Goal: Task Accomplishment & Management: Manage account settings

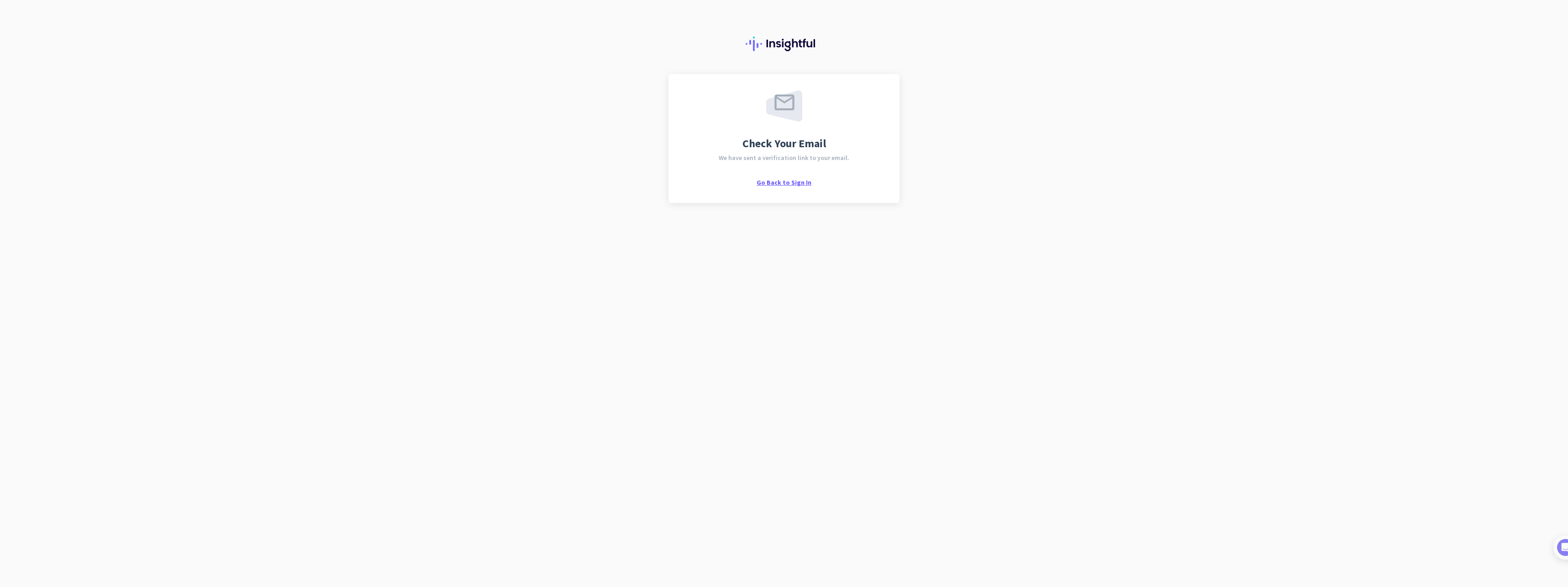
click at [787, 183] on span "Go Back to Sign In" at bounding box center [784, 183] width 55 height 9
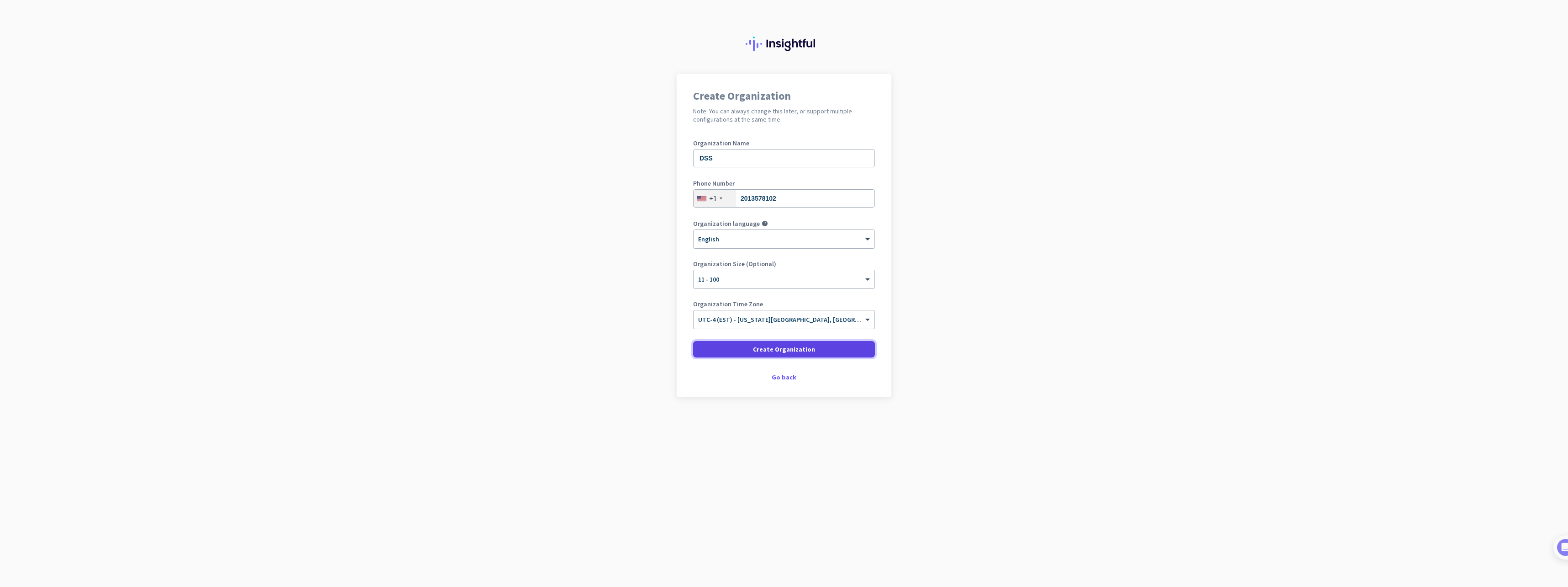
click at [770, 350] on span "Create Organization" at bounding box center [784, 349] width 62 height 9
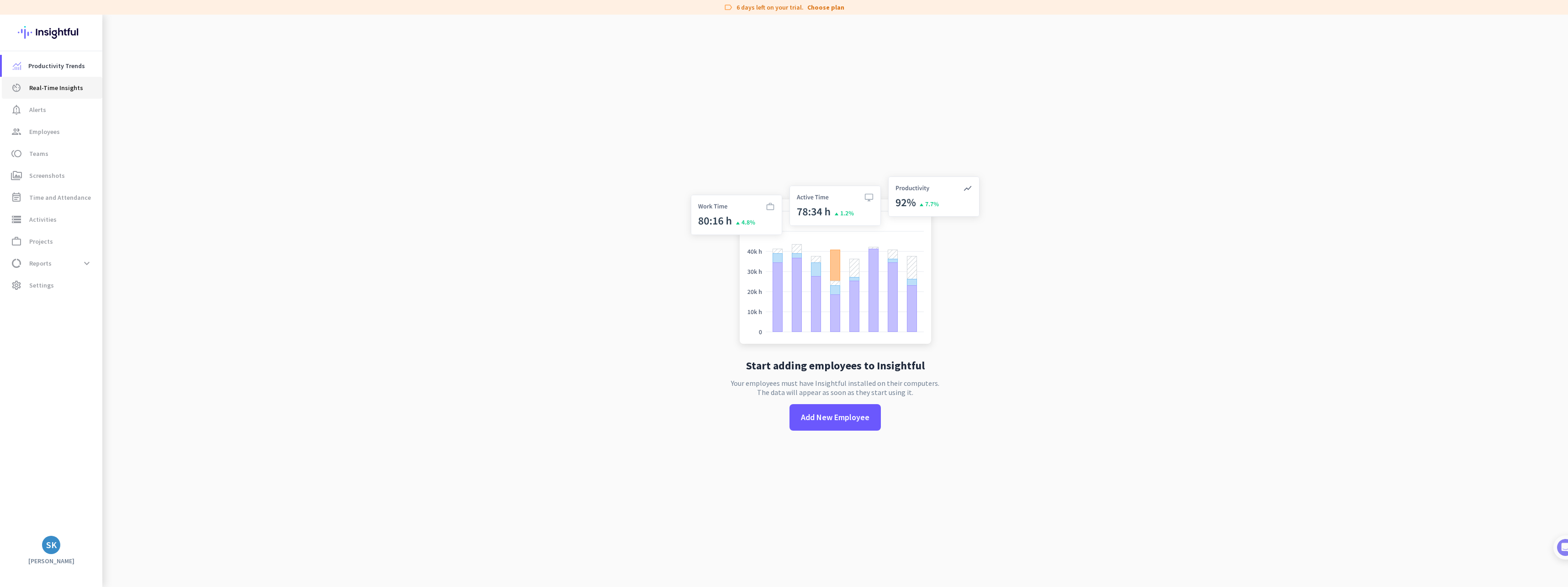
click at [51, 89] on span "Real-Time Insights" at bounding box center [56, 88] width 54 height 11
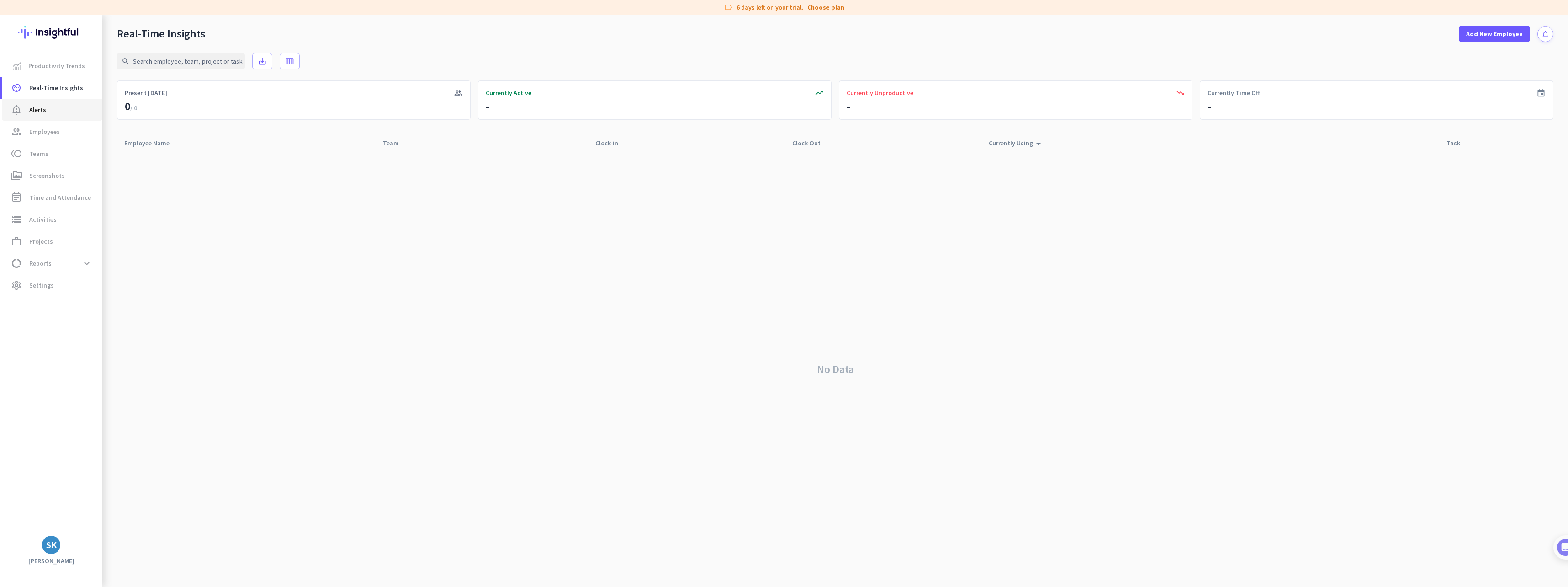
click at [37, 107] on span "Alerts" at bounding box center [38, 110] width 17 height 11
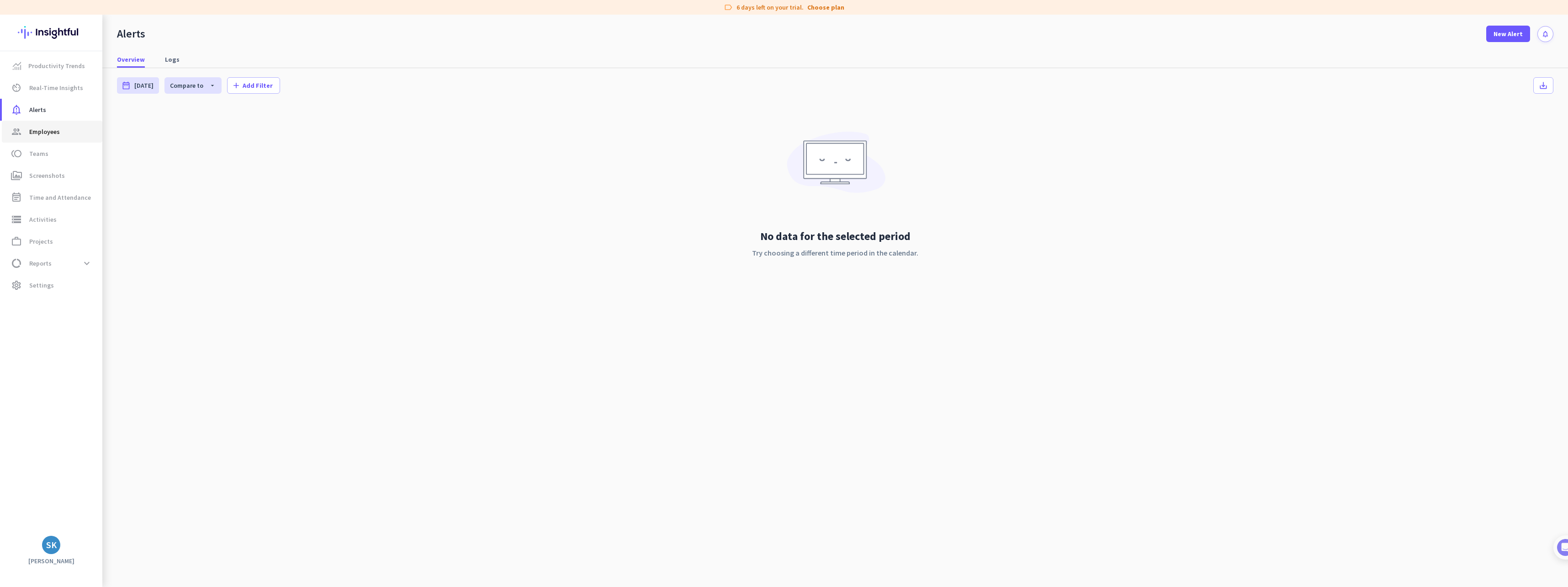
click at [41, 138] on link "group Employees" at bounding box center [52, 132] width 100 height 22
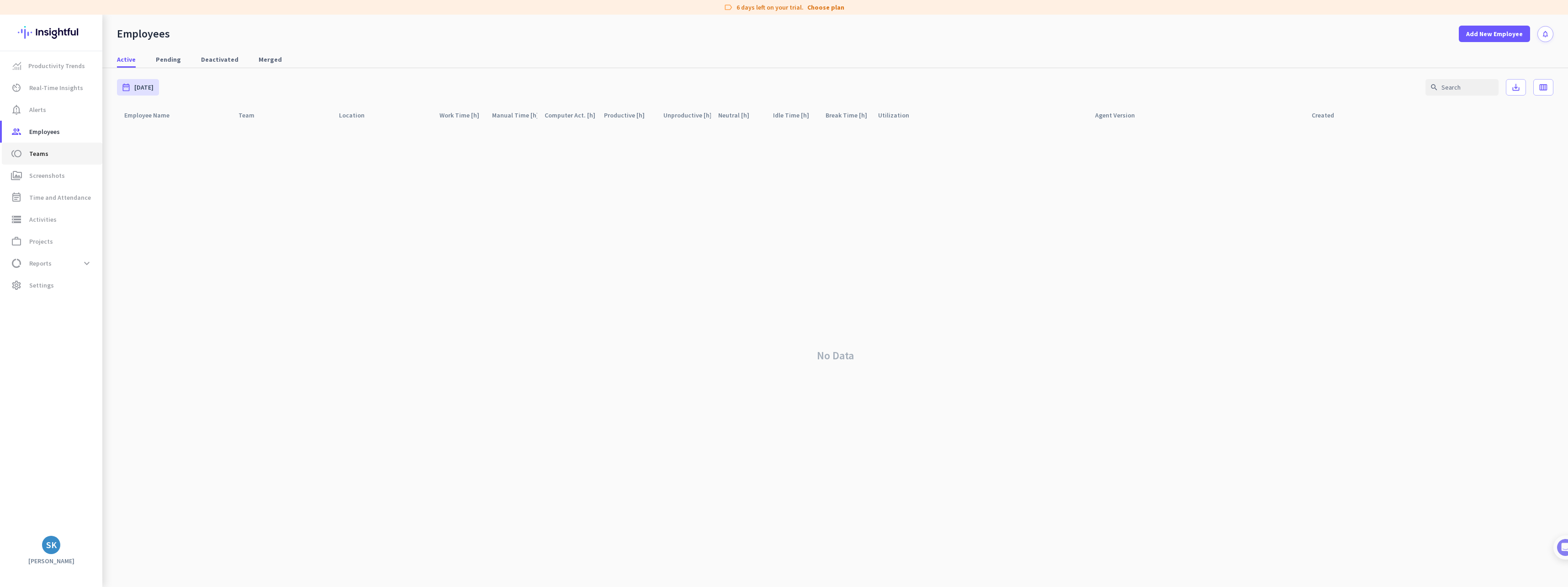
click at [40, 155] on span "Teams" at bounding box center [39, 153] width 19 height 11
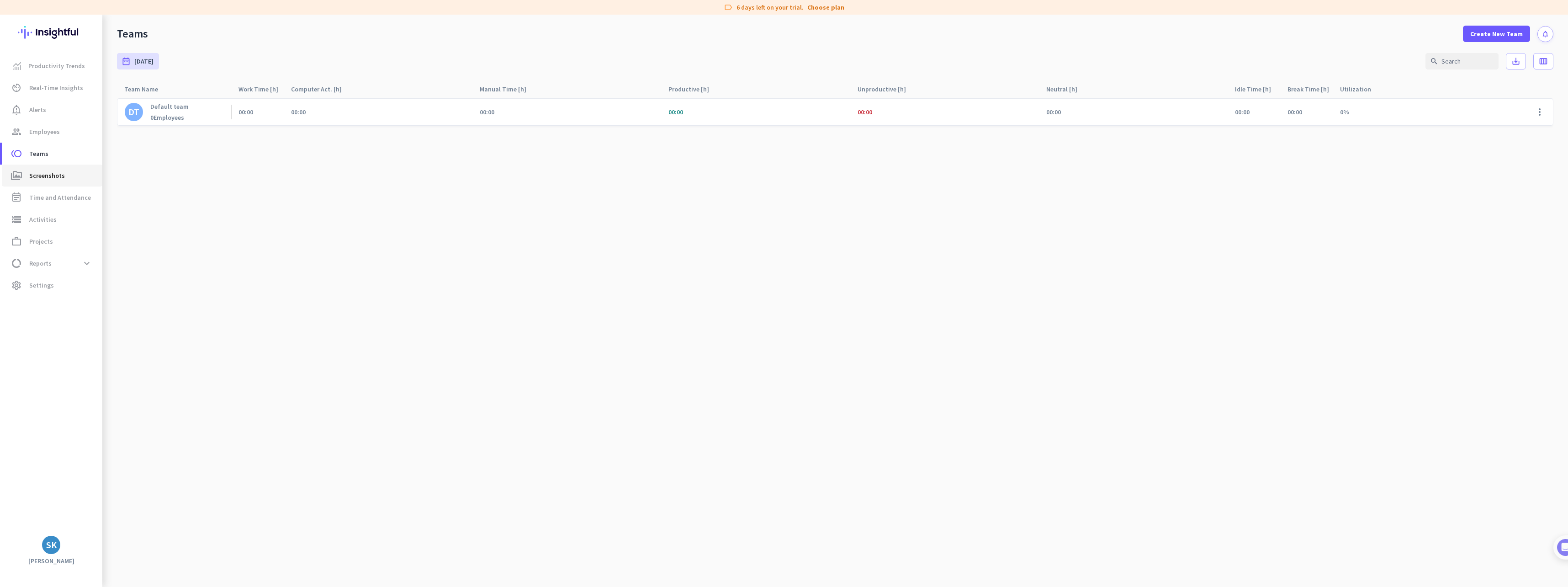
click at [42, 177] on span "Screenshots" at bounding box center [47, 175] width 36 height 11
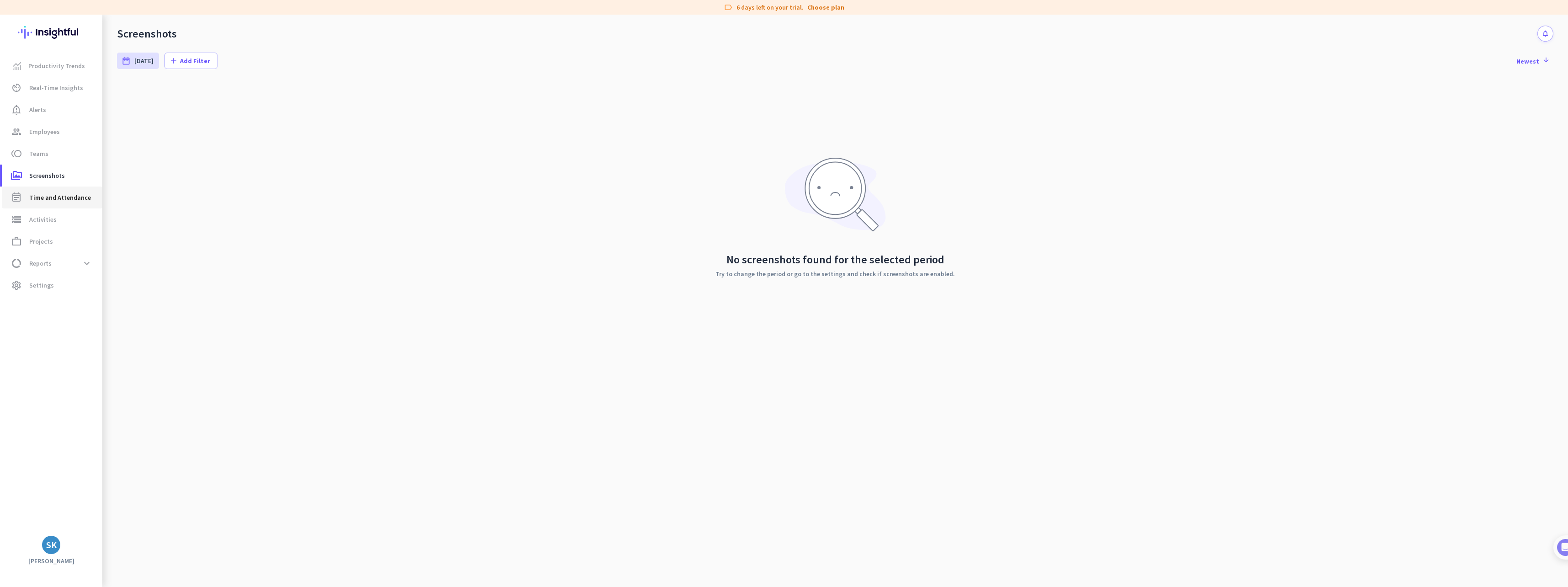
click at [45, 199] on span "Time and Attendance" at bounding box center [60, 197] width 61 height 11
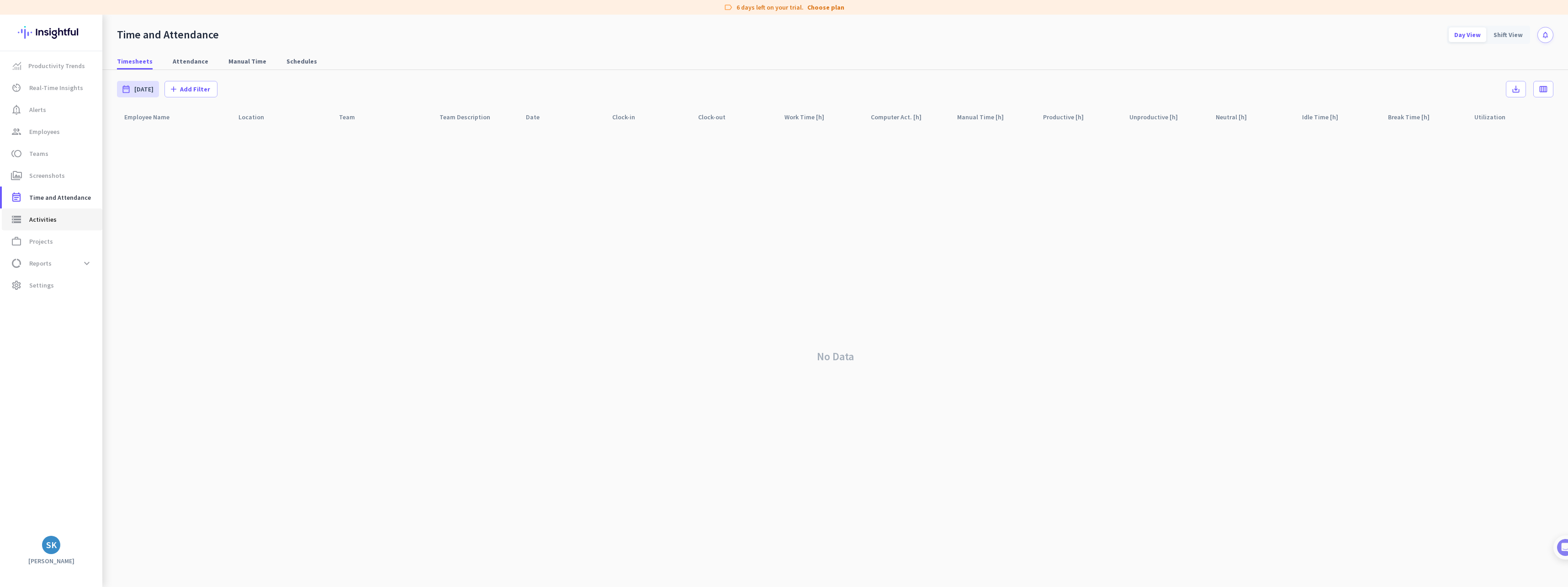
click at [51, 221] on span "Activities" at bounding box center [43, 219] width 27 height 11
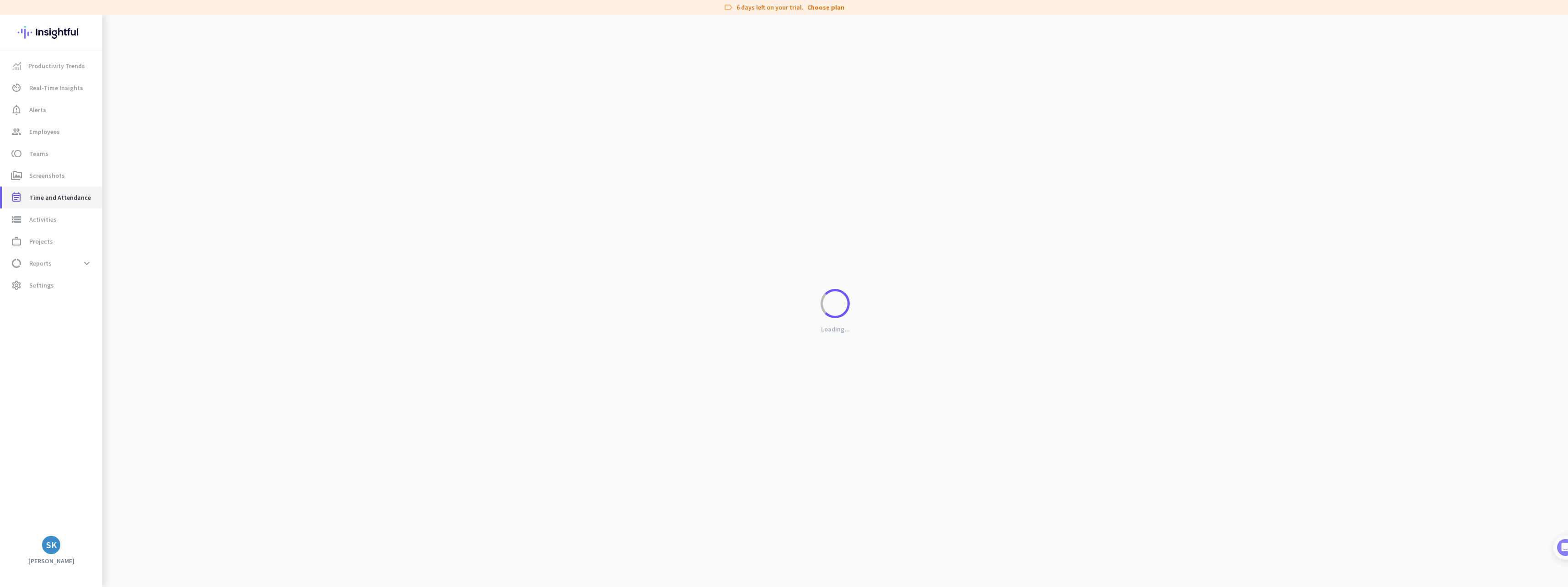
click at [54, 203] on link "event_note Time and Attendance" at bounding box center [52, 197] width 100 height 22
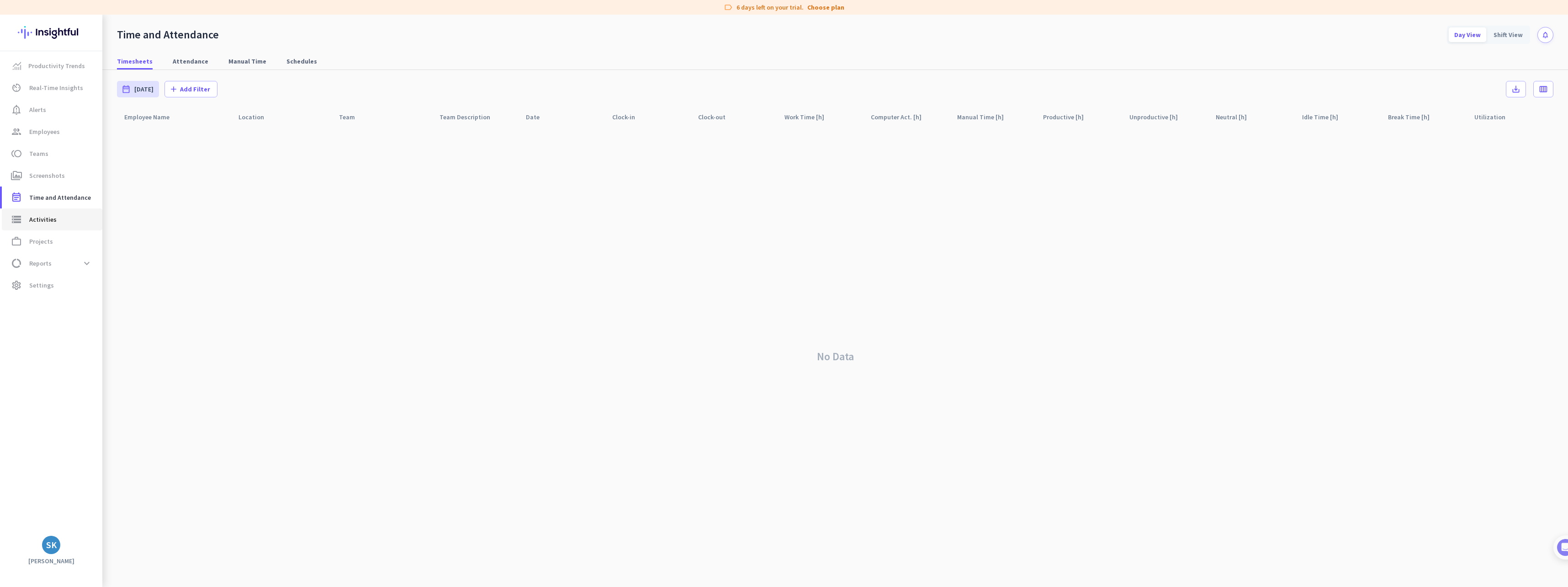
click at [48, 216] on span "Activities" at bounding box center [43, 219] width 27 height 11
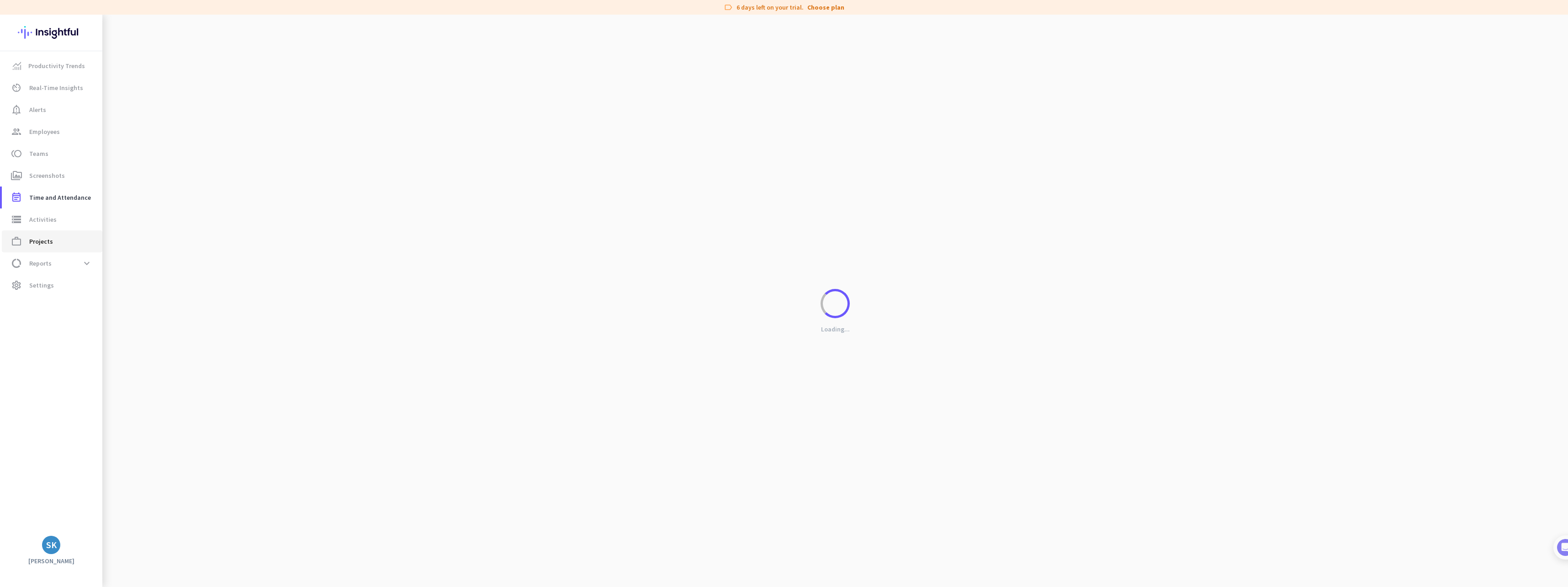
click at [52, 243] on span "work_outline Projects" at bounding box center [52, 241] width 86 height 11
type input "Wed, Sep 17 - Wed, Sep 17"
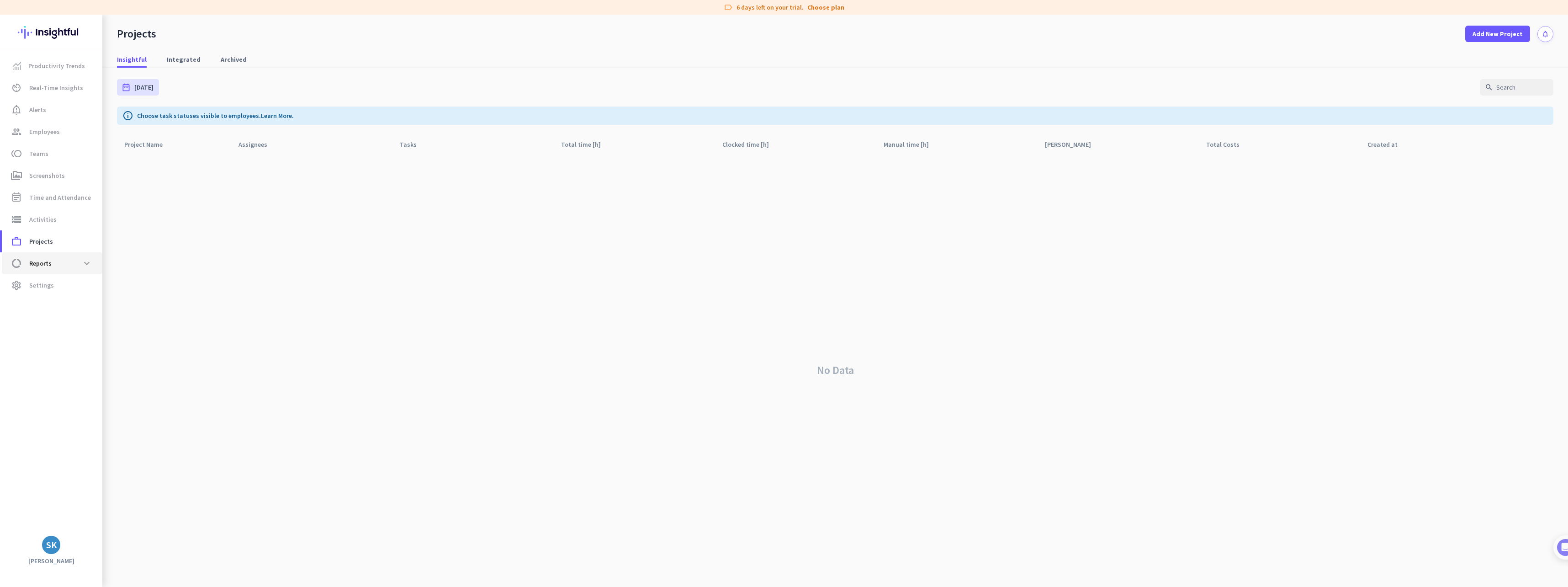
click at [71, 265] on span "data_usage Reports expand_more" at bounding box center [52, 263] width 86 height 16
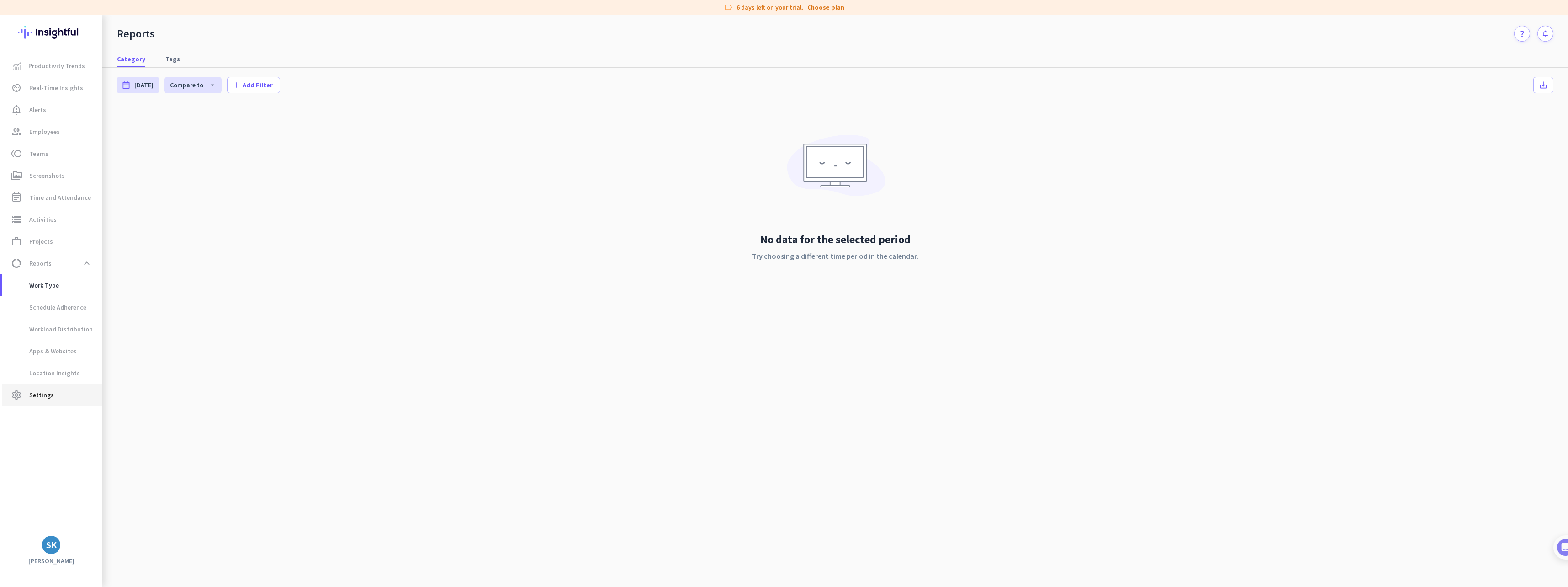
click at [52, 391] on span "settings Settings" at bounding box center [52, 395] width 86 height 11
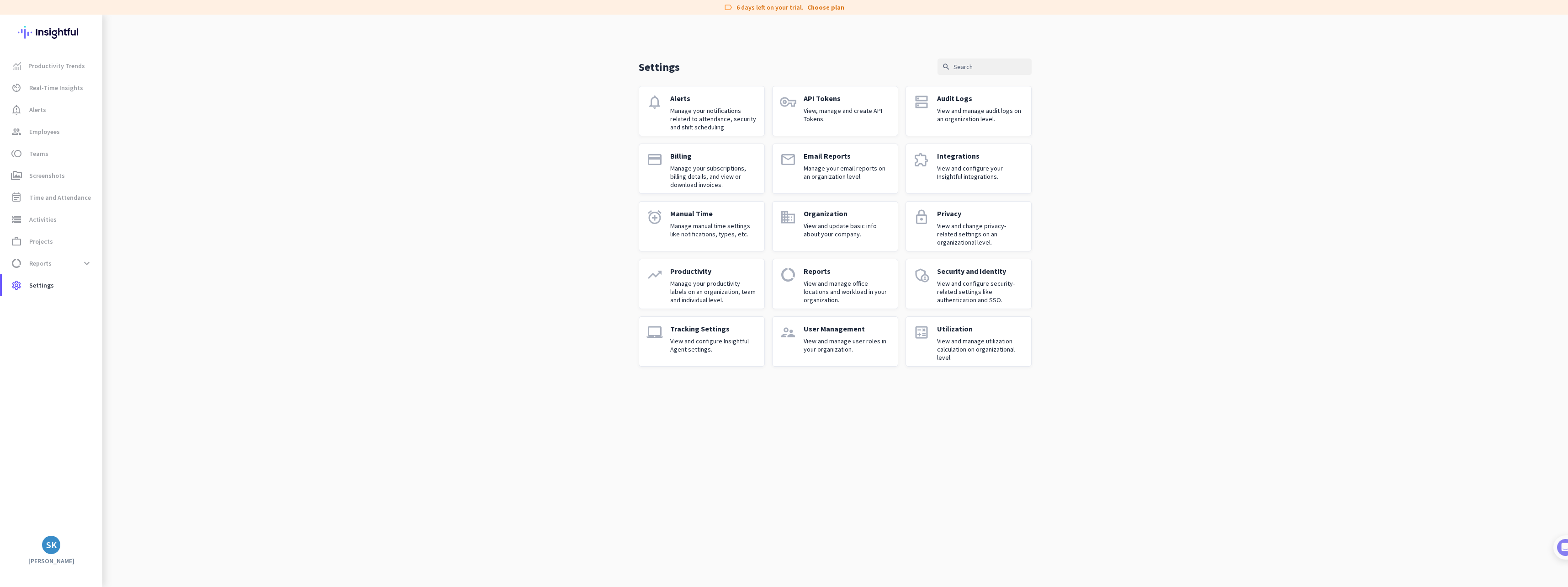
click at [983, 158] on p "Integrations" at bounding box center [980, 155] width 87 height 9
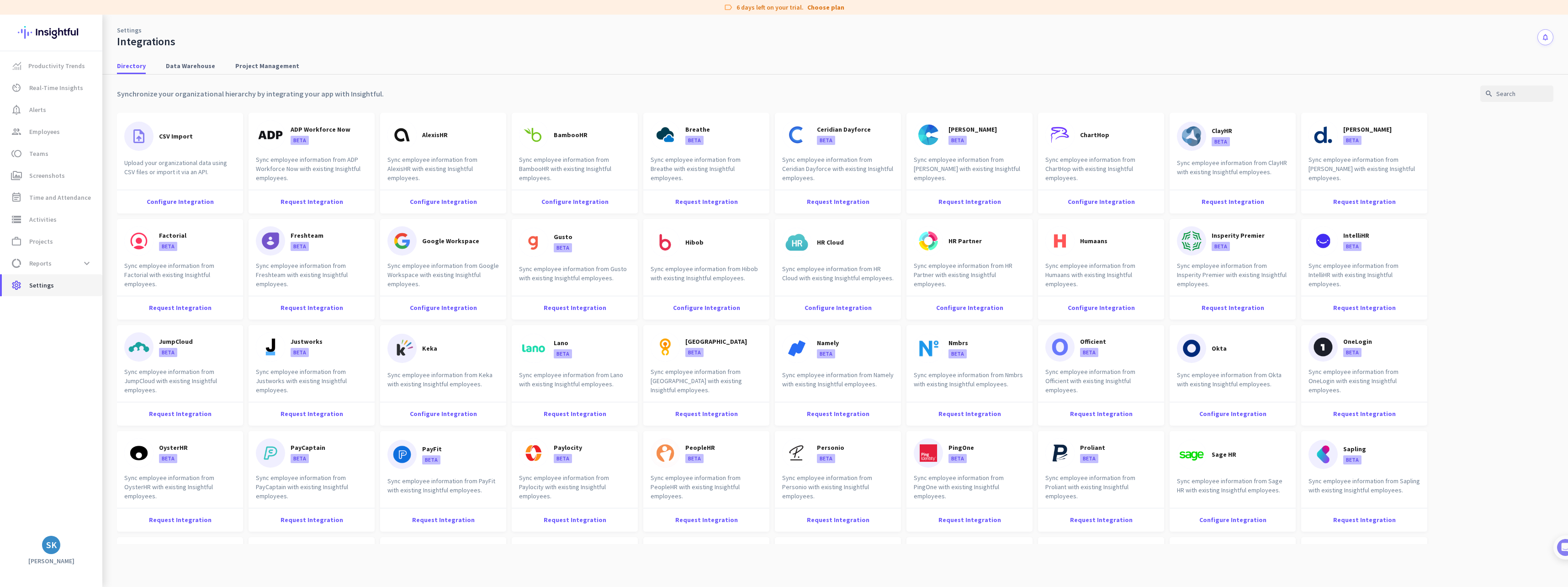
click at [57, 283] on span "settings Settings" at bounding box center [52, 285] width 86 height 11
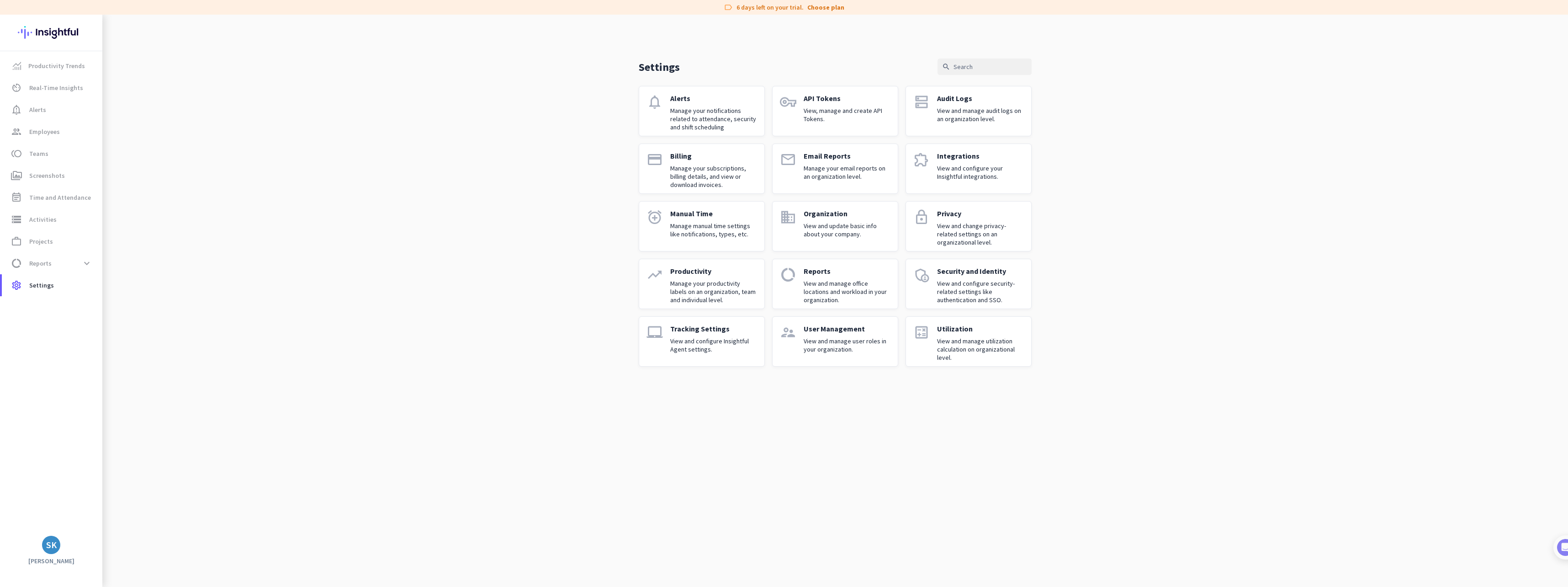
click at [826, 339] on p "View and manage user roles in your organization." at bounding box center [847, 345] width 87 height 16
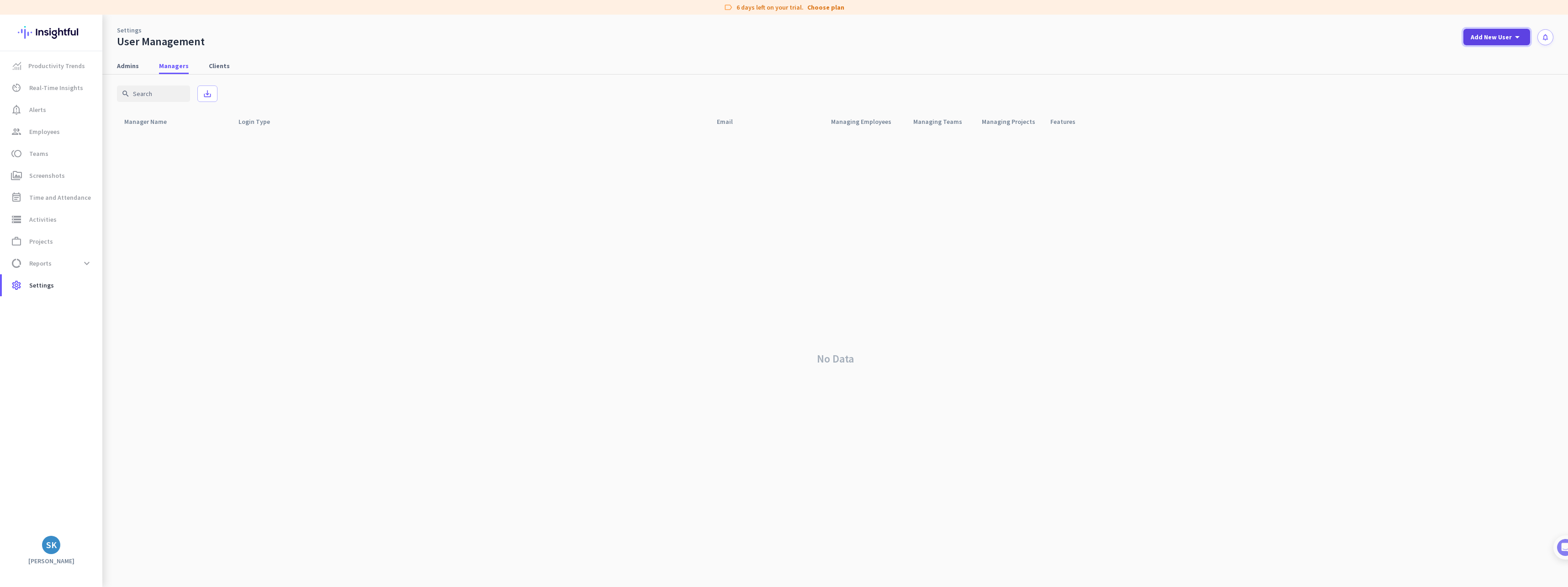
click at [1517, 35] on icon "arrow_drop_down" at bounding box center [1517, 37] width 11 height 11
click at [1493, 99] on div "Client" at bounding box center [1495, 100] width 19 height 9
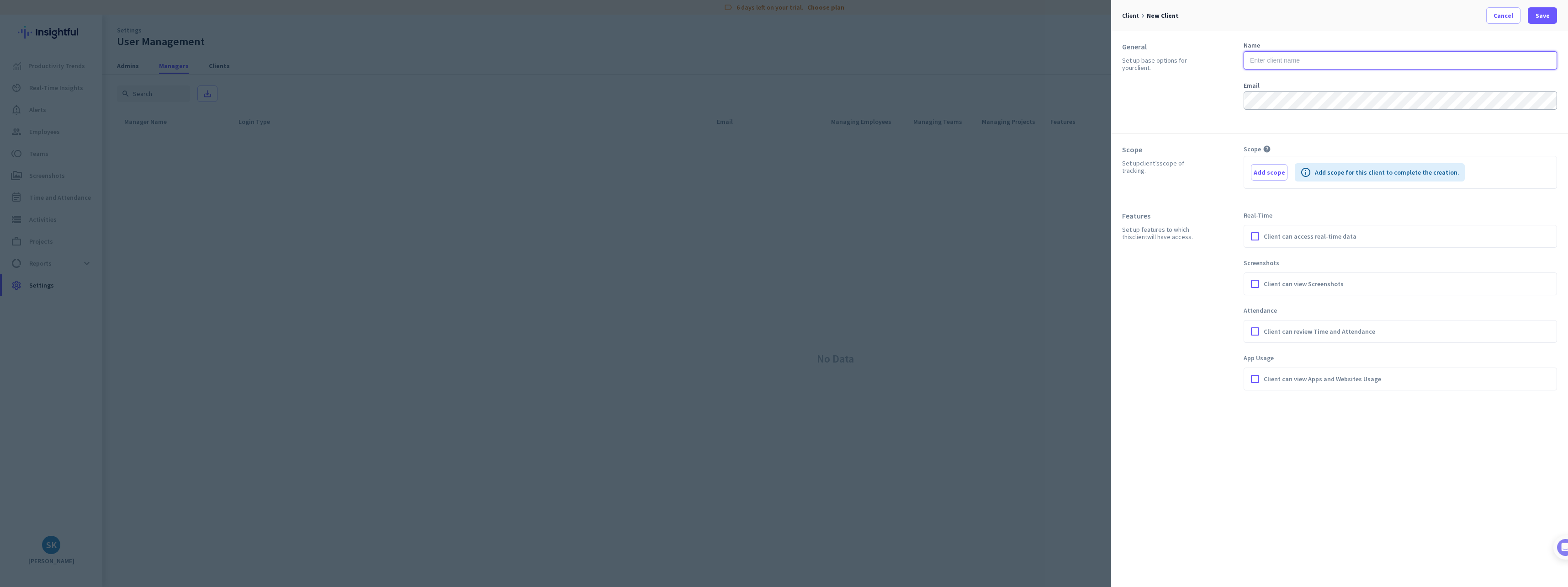
type input "kseba@dsslaw.com"
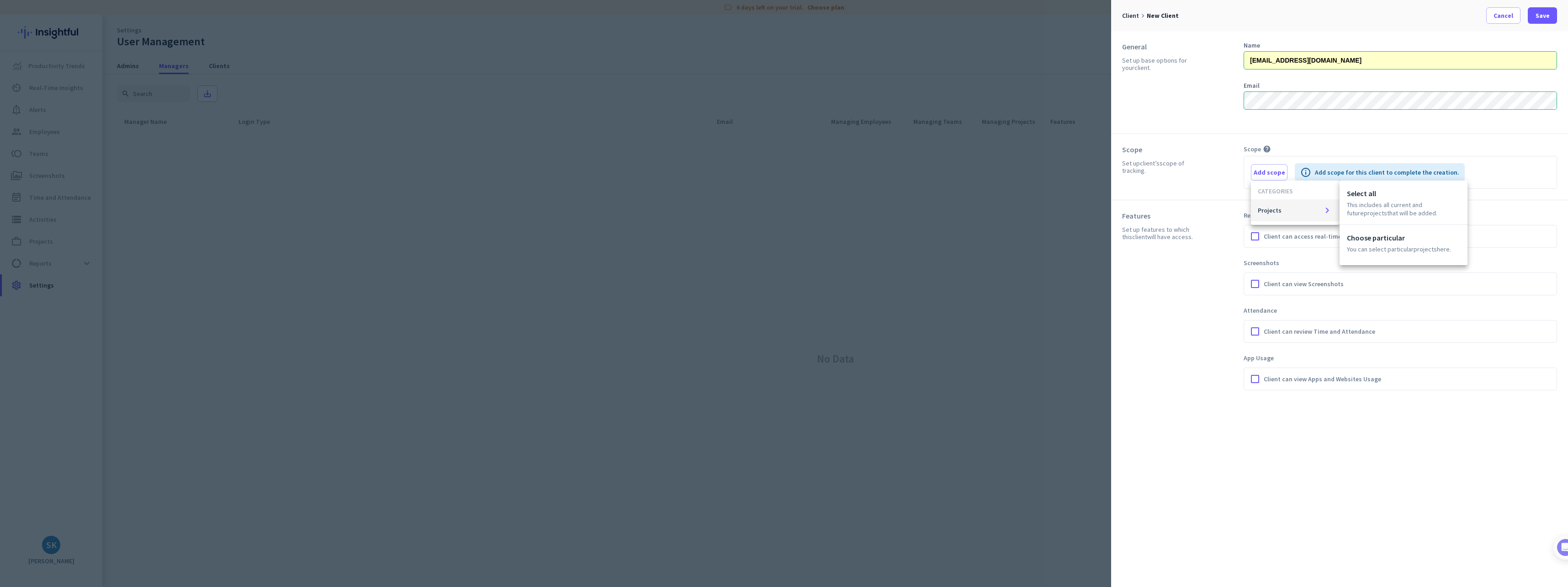
click at [1503, 15] on div at bounding box center [784, 294] width 1568 height 587
click at [1498, 18] on span "Cancel" at bounding box center [1503, 15] width 19 height 9
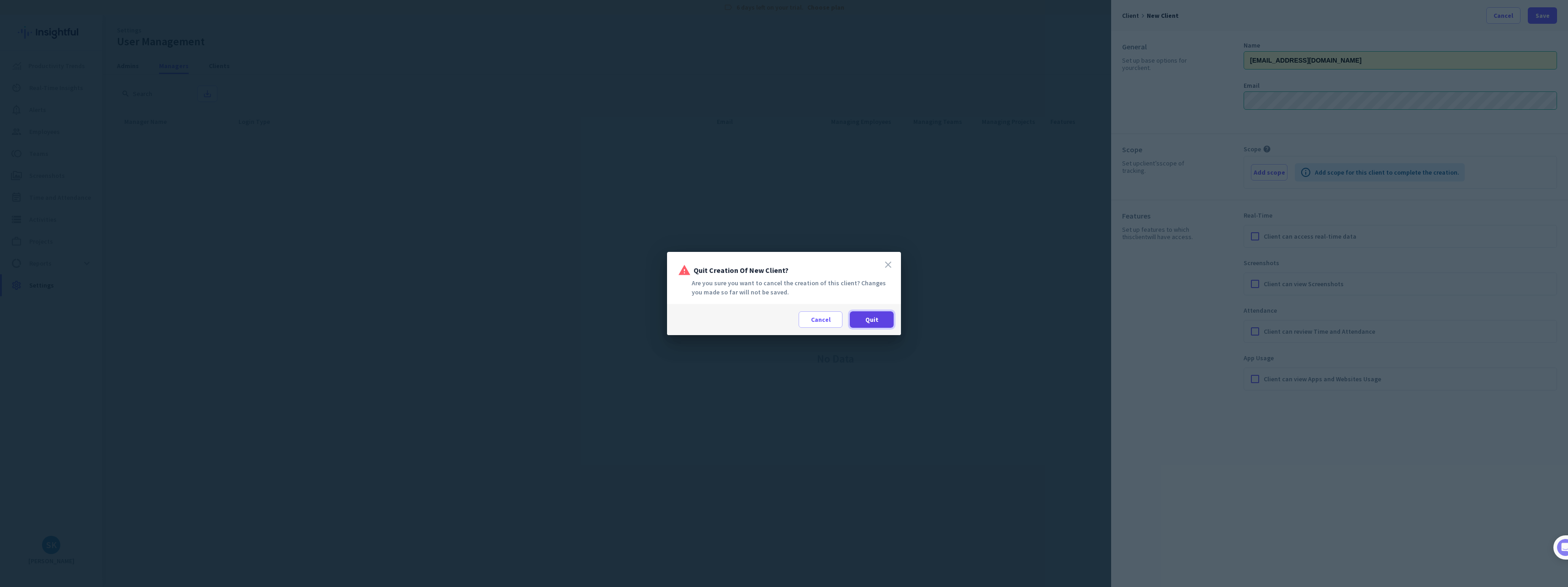
click at [858, 324] on span at bounding box center [872, 320] width 44 height 22
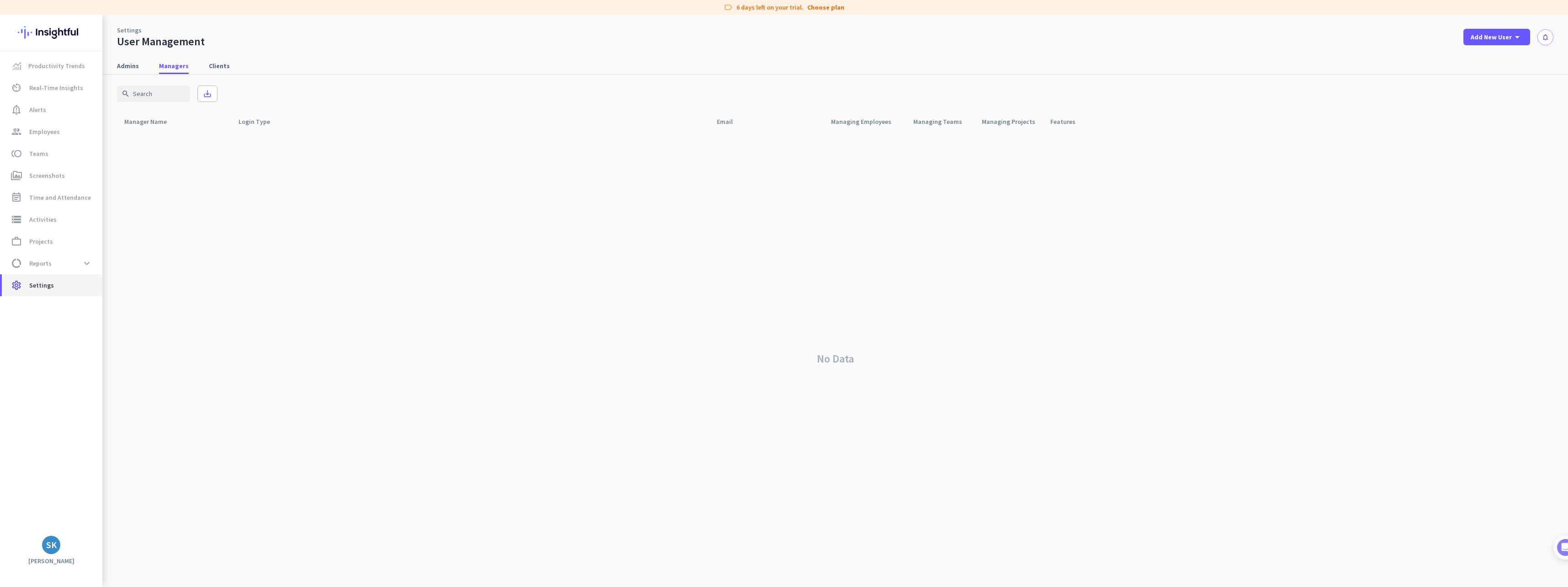
click at [36, 281] on span "Settings" at bounding box center [41, 285] width 25 height 11
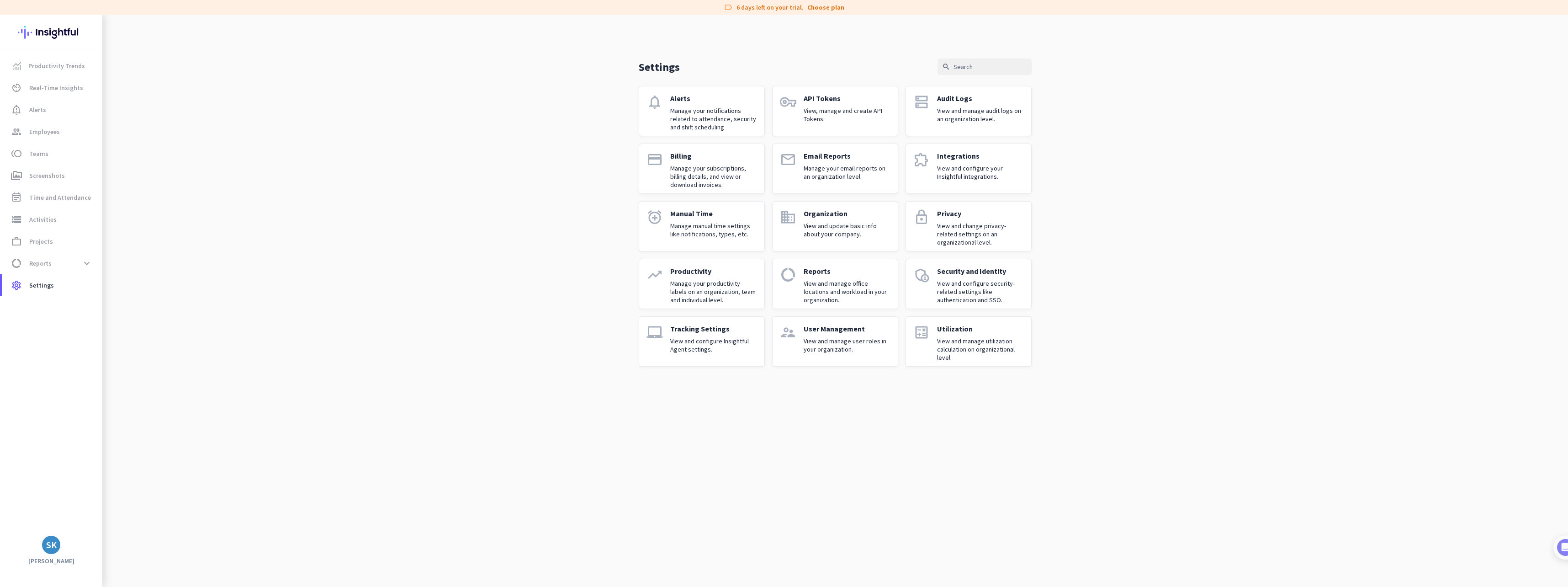
click at [694, 349] on p "View and configure Insightful Agent settings." at bounding box center [713, 345] width 87 height 16
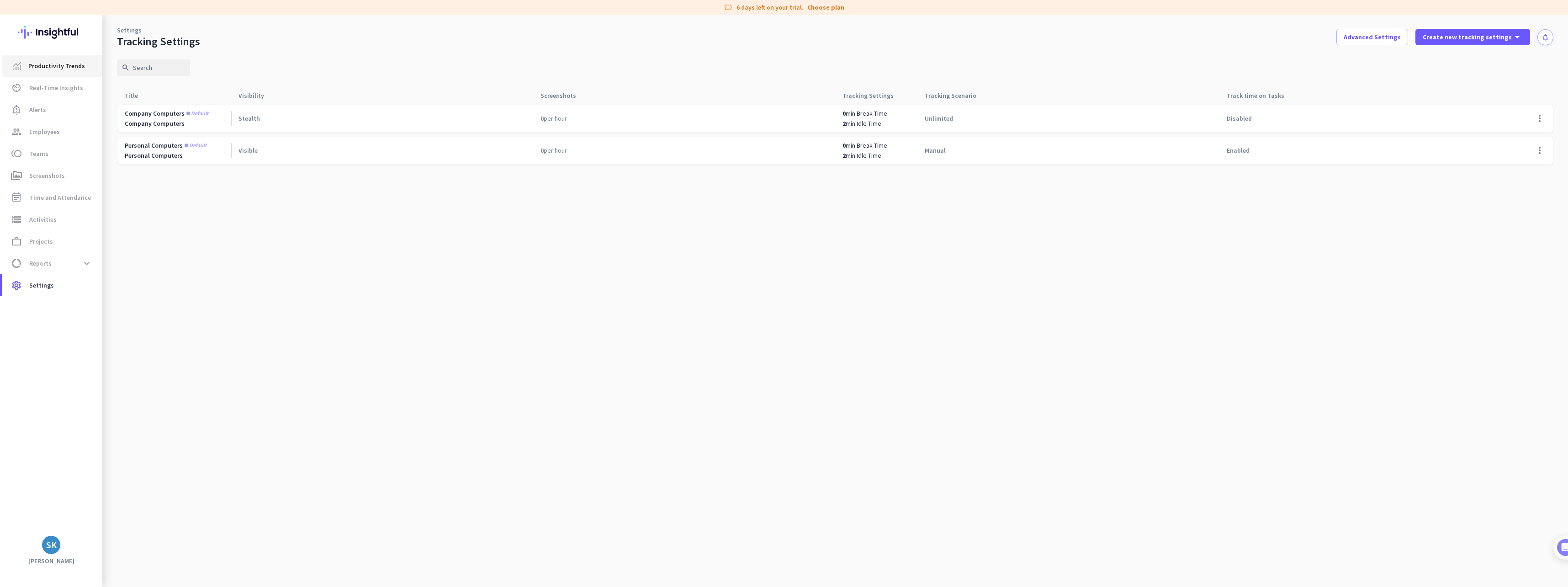
click at [68, 69] on span "Productivity Trends" at bounding box center [57, 66] width 57 height 11
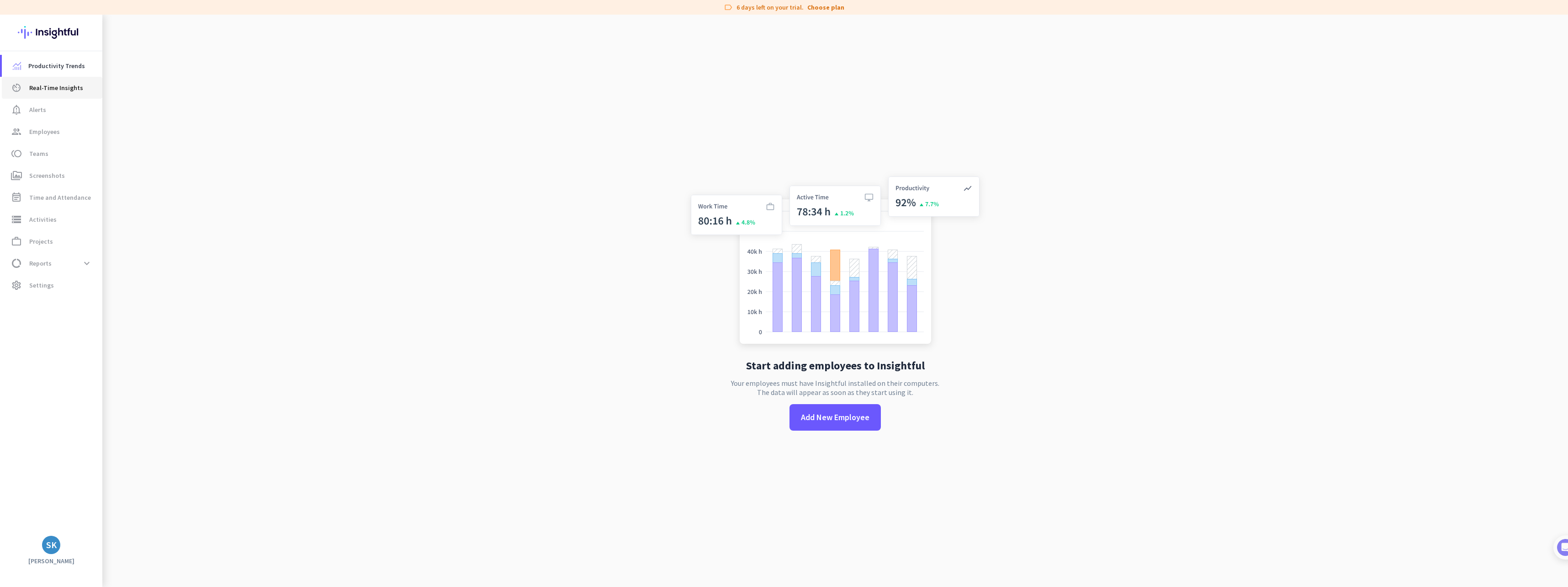
click at [56, 93] on span "Real-Time Insights" at bounding box center [56, 88] width 54 height 11
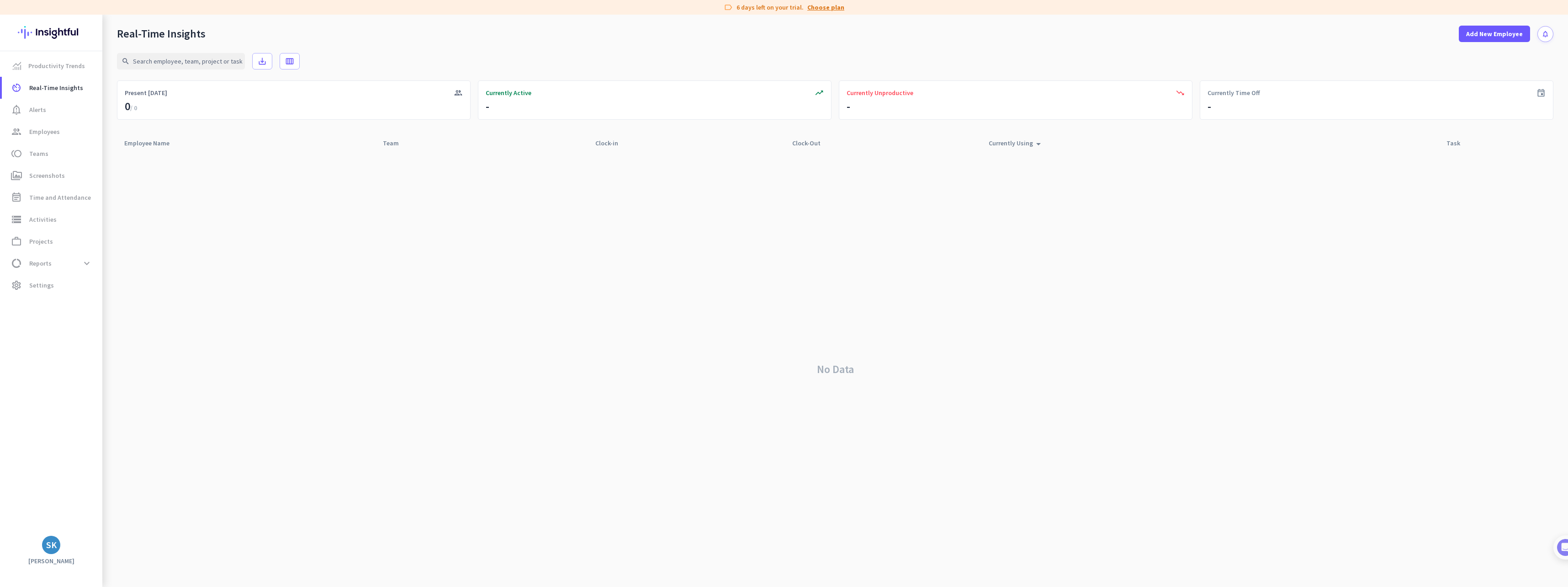
click at [827, 7] on link "Choose plan" at bounding box center [825, 7] width 37 height 9
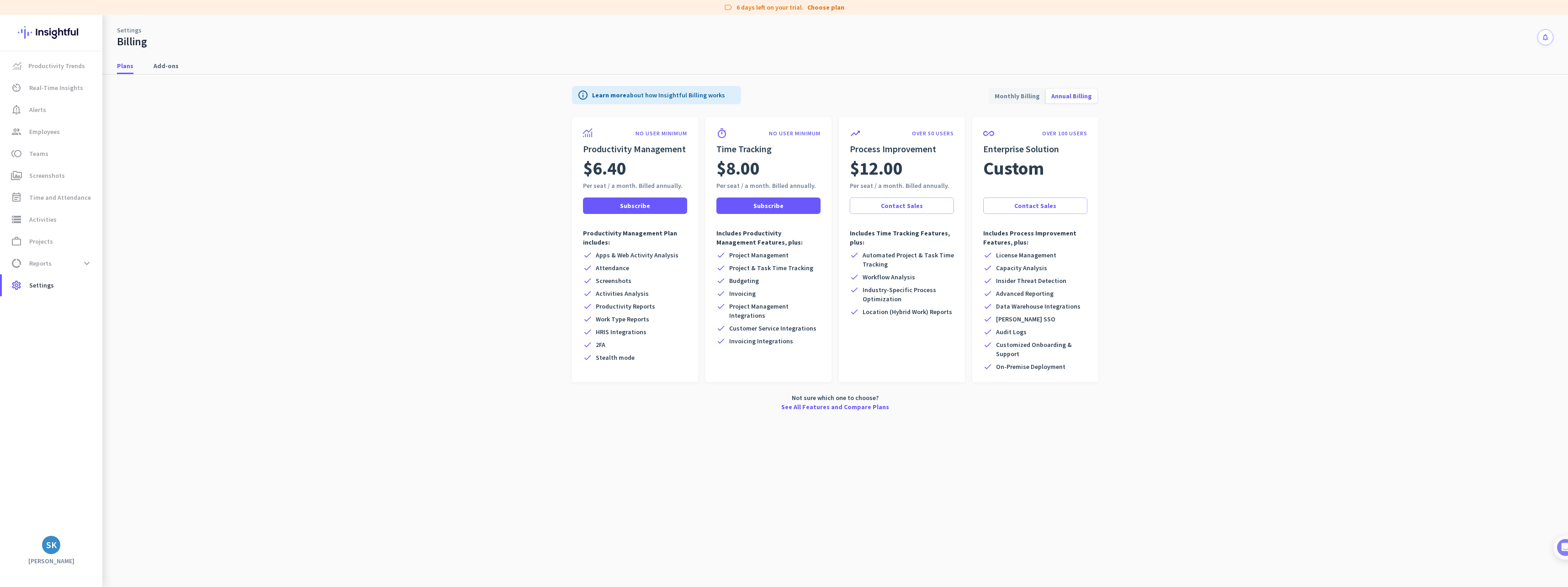
drag, startPoint x: 1031, startPoint y: 290, endPoint x: 1063, endPoint y: 290, distance: 32.0
click at [1062, 290] on div "check Advanced Reporting" at bounding box center [1035, 293] width 104 height 9
click at [1177, 270] on app-billing-plan-tab "info Learn more about how Insightful Billing works Monthly Billing Annual Billi…" at bounding box center [835, 246] width 1437 height 344
drag, startPoint x: 676, startPoint y: 185, endPoint x: 570, endPoint y: 185, distance: 106.0
click at [589, 184] on div "Per seat / a month. Billed annually." at bounding box center [635, 185] width 104 height 9
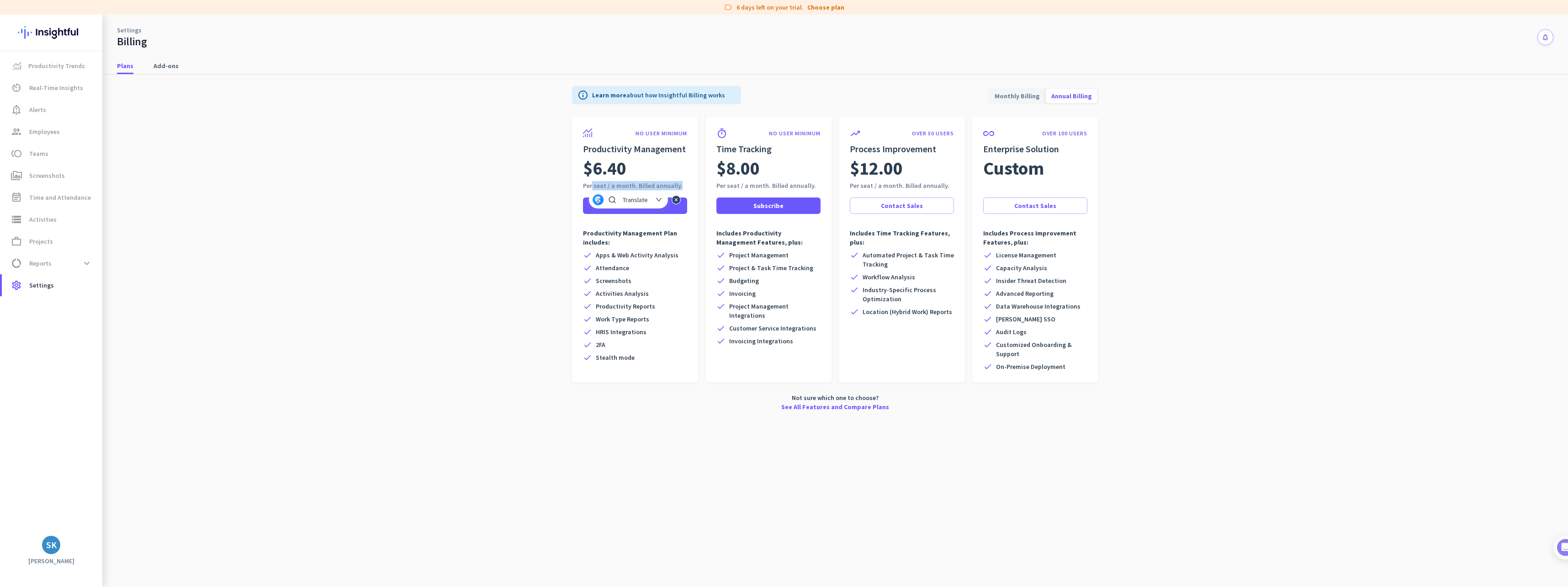
click at [475, 211] on app-billing-plan-tab "info Learn more about how Insightful Billing works Monthly Billing Annual Billi…" at bounding box center [835, 246] width 1437 height 344
click at [43, 264] on span "Reports" at bounding box center [40, 263] width 23 height 11
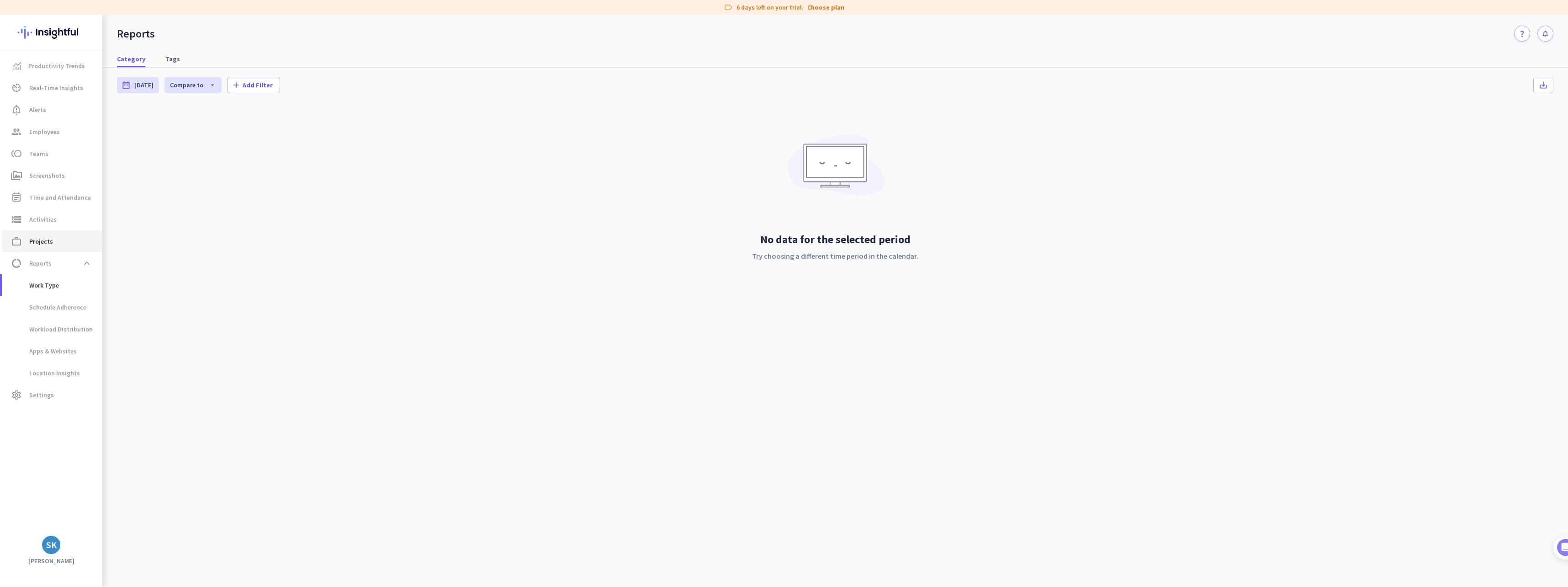
click at [41, 243] on span "Projects" at bounding box center [41, 241] width 24 height 11
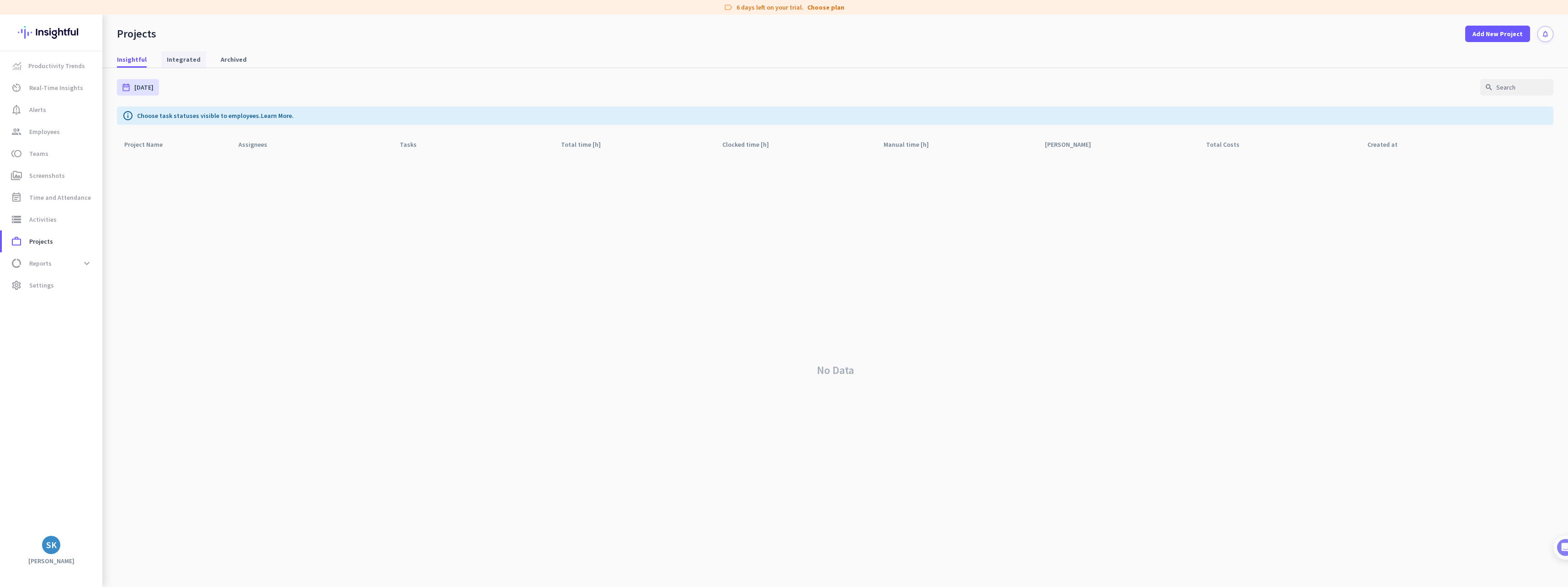
click at [189, 56] on span "Integrated" at bounding box center [184, 59] width 34 height 9
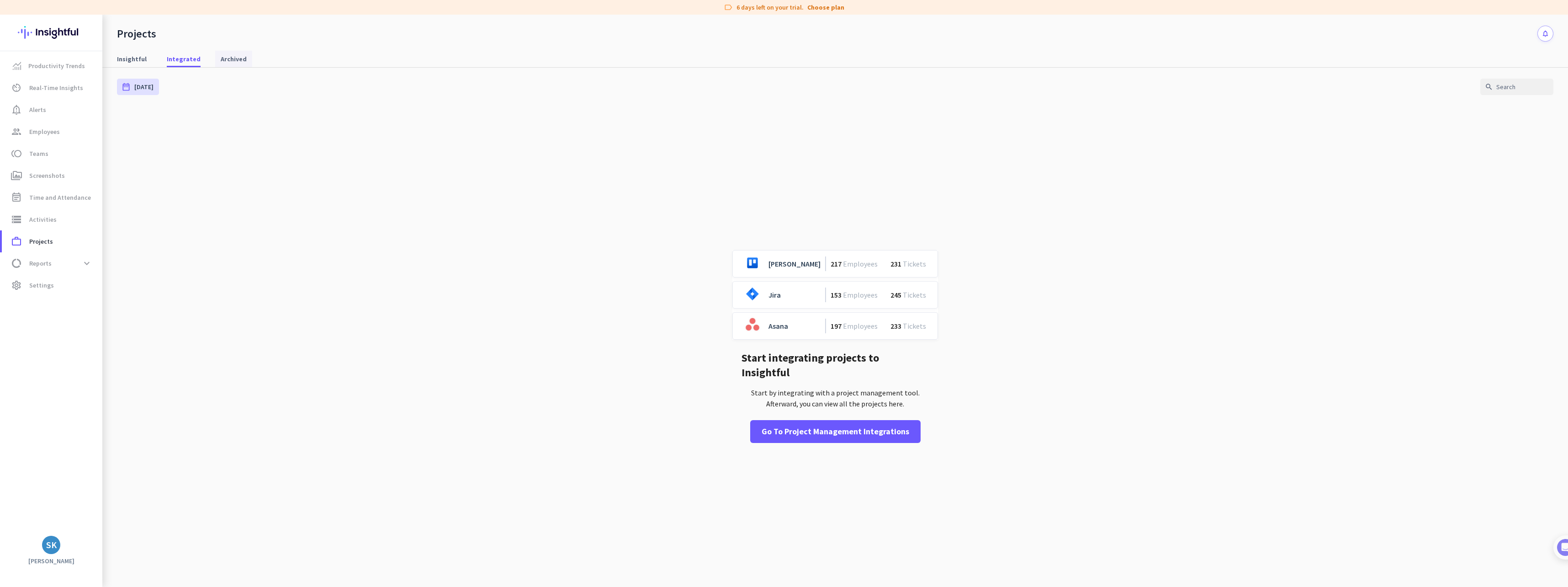
click at [226, 58] on span "Archived" at bounding box center [234, 58] width 26 height 9
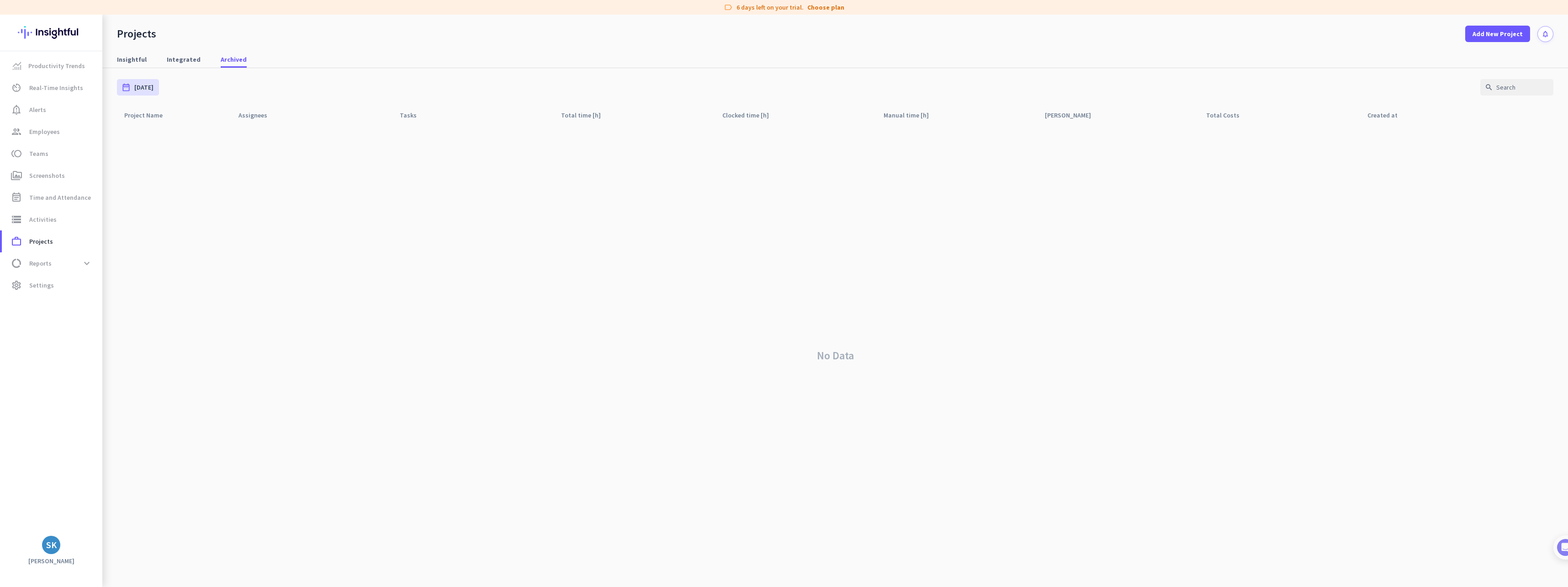
click at [202, 59] on div "Insightful Integrated Archived" at bounding box center [835, 60] width 1466 height 17
click at [187, 60] on span "Integrated" at bounding box center [184, 59] width 34 height 9
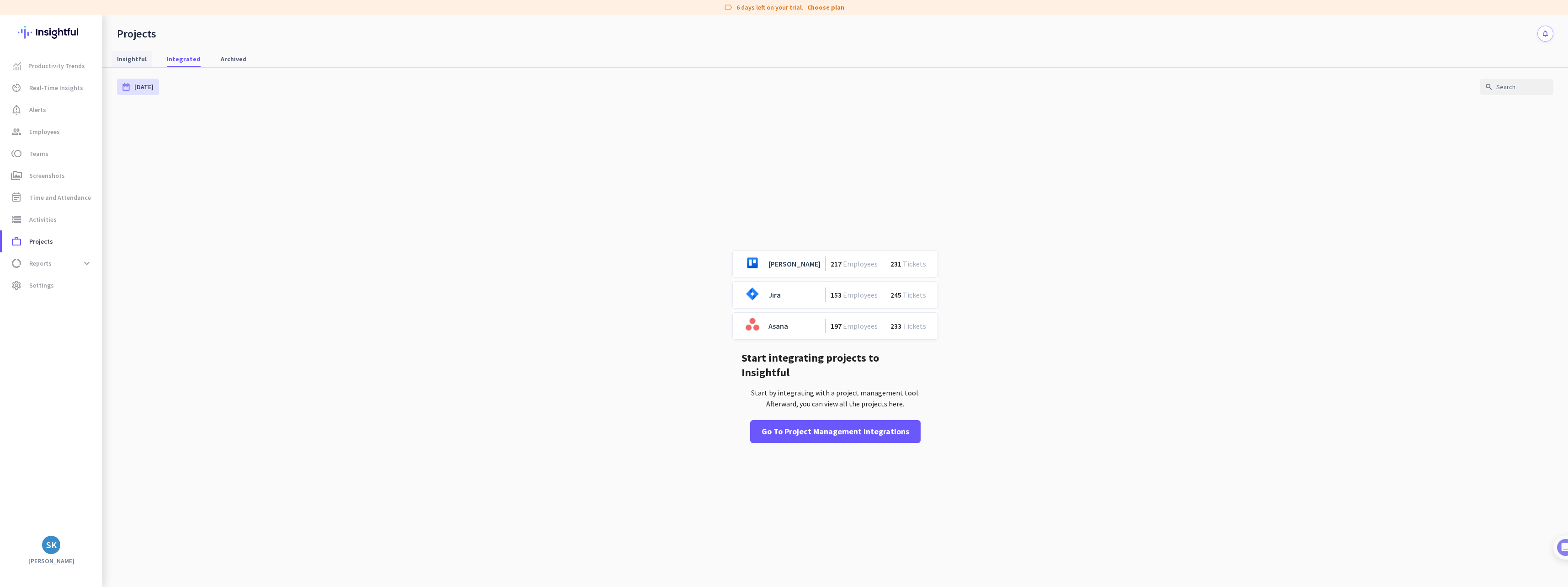
click at [131, 60] on span "Insightful" at bounding box center [131, 58] width 30 height 9
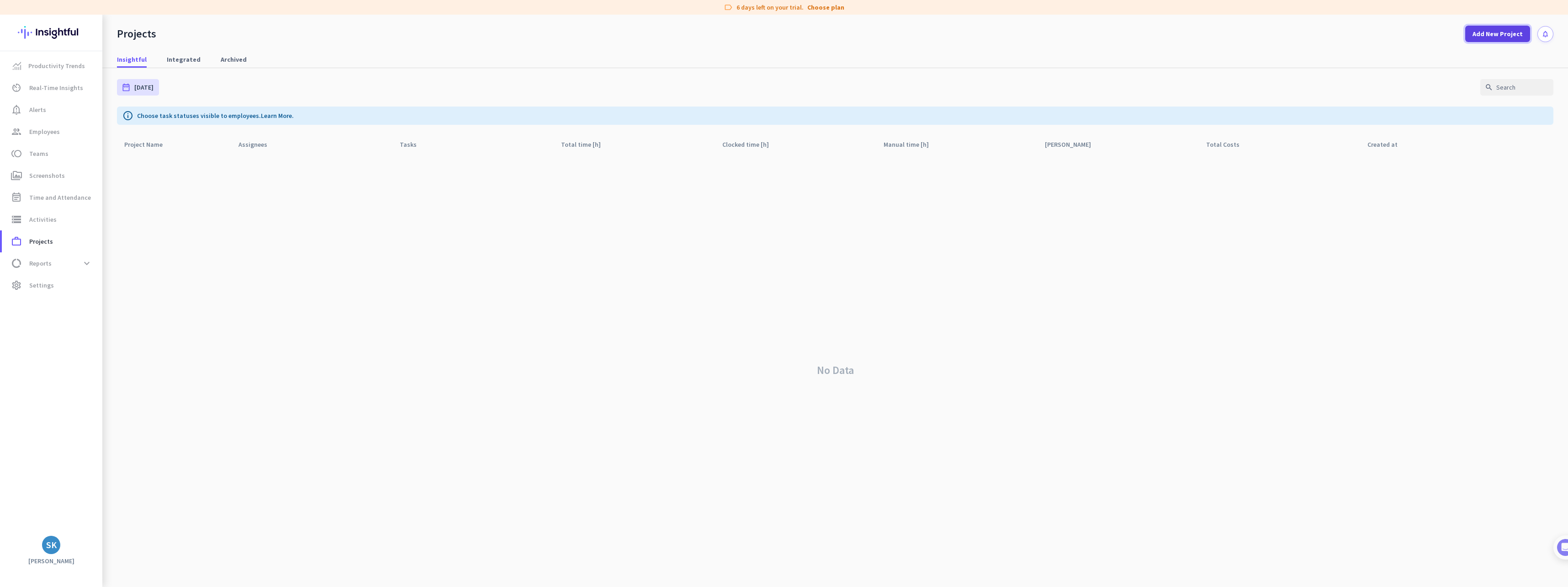
click at [1496, 31] on span "Add New Project" at bounding box center [1497, 33] width 51 height 9
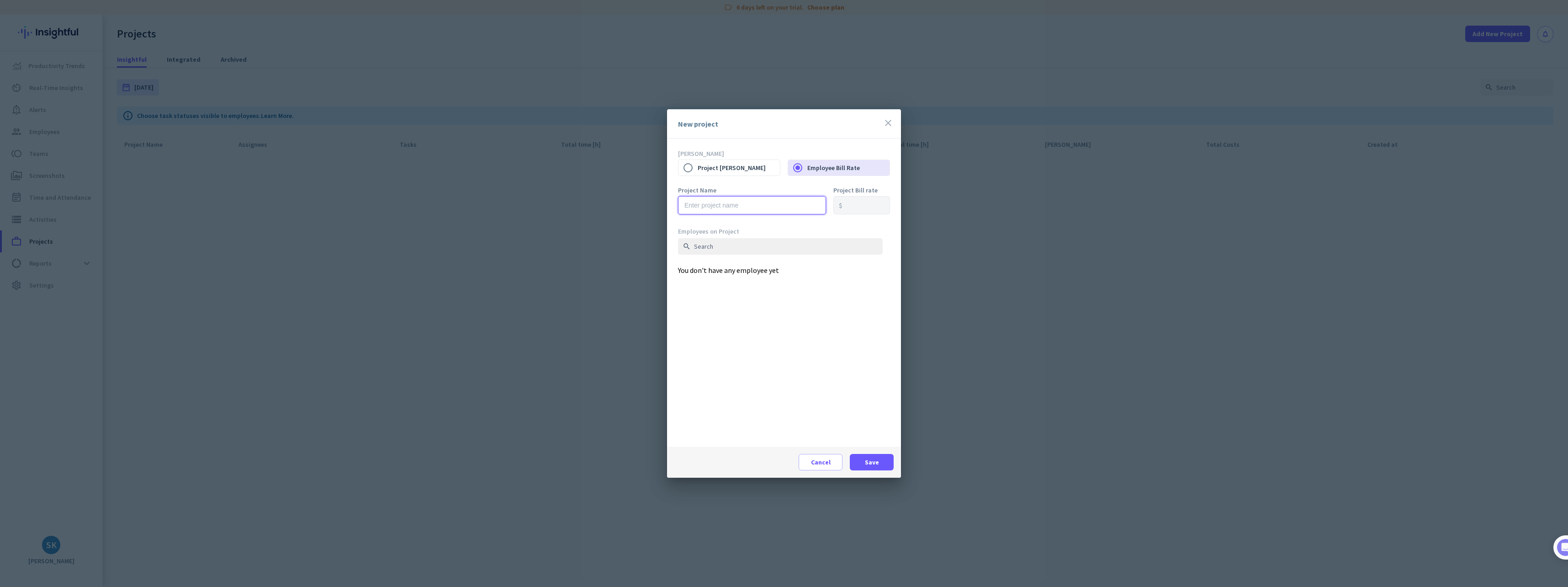
click at [713, 206] on input "text" at bounding box center [752, 205] width 148 height 18
type input "test"
click at [877, 463] on span "Save" at bounding box center [872, 462] width 14 height 9
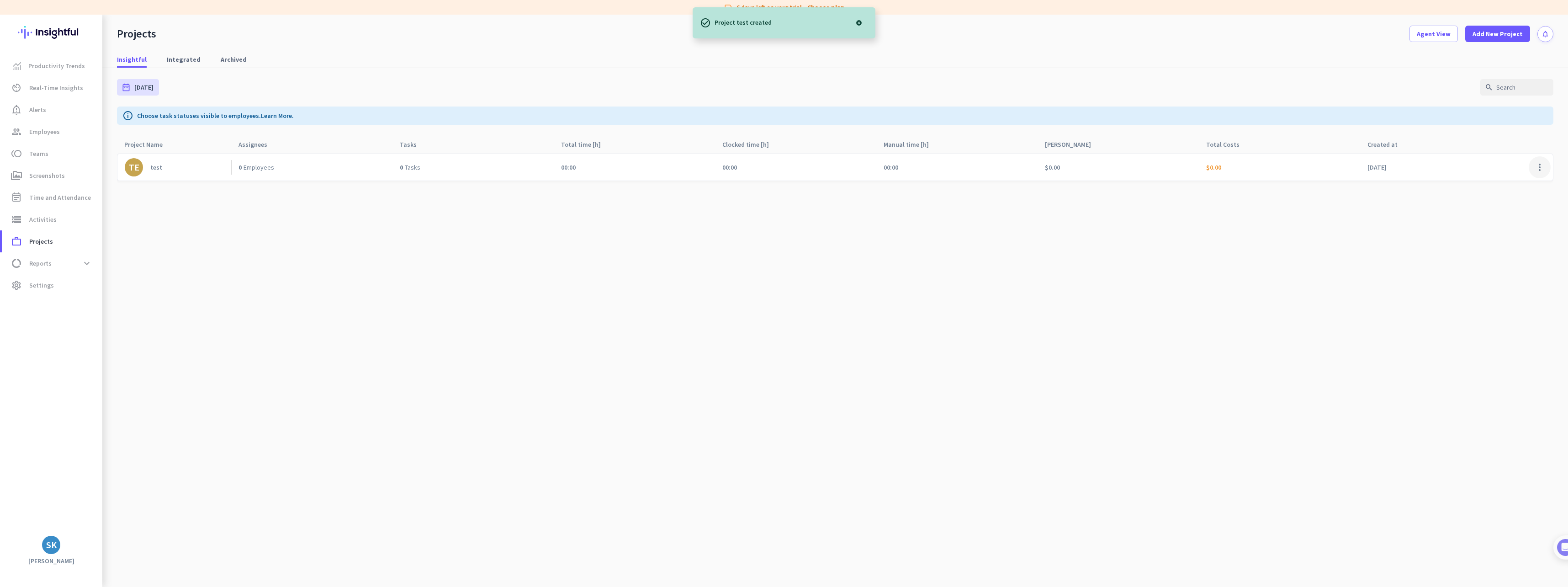
click at [1535, 169] on span at bounding box center [1539, 167] width 22 height 22
click at [1520, 186] on span "Edit" at bounding box center [1521, 186] width 44 height 9
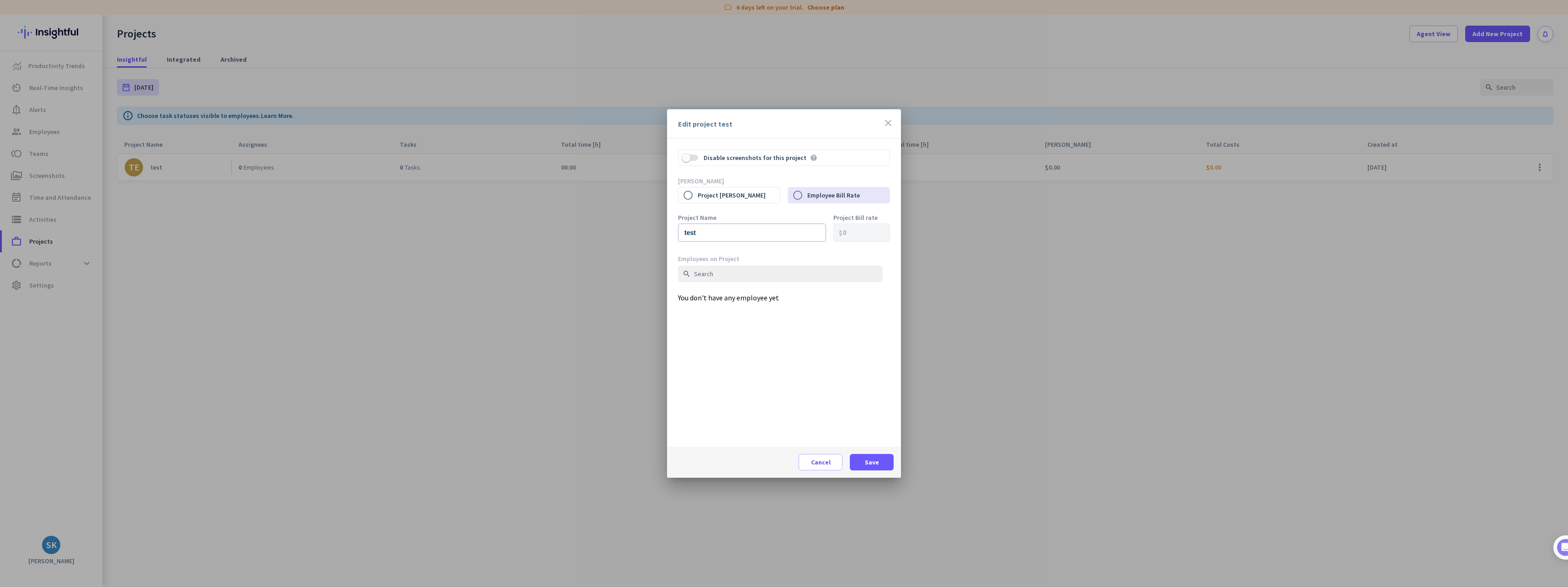
click at [884, 122] on icon "close" at bounding box center [888, 123] width 11 height 11
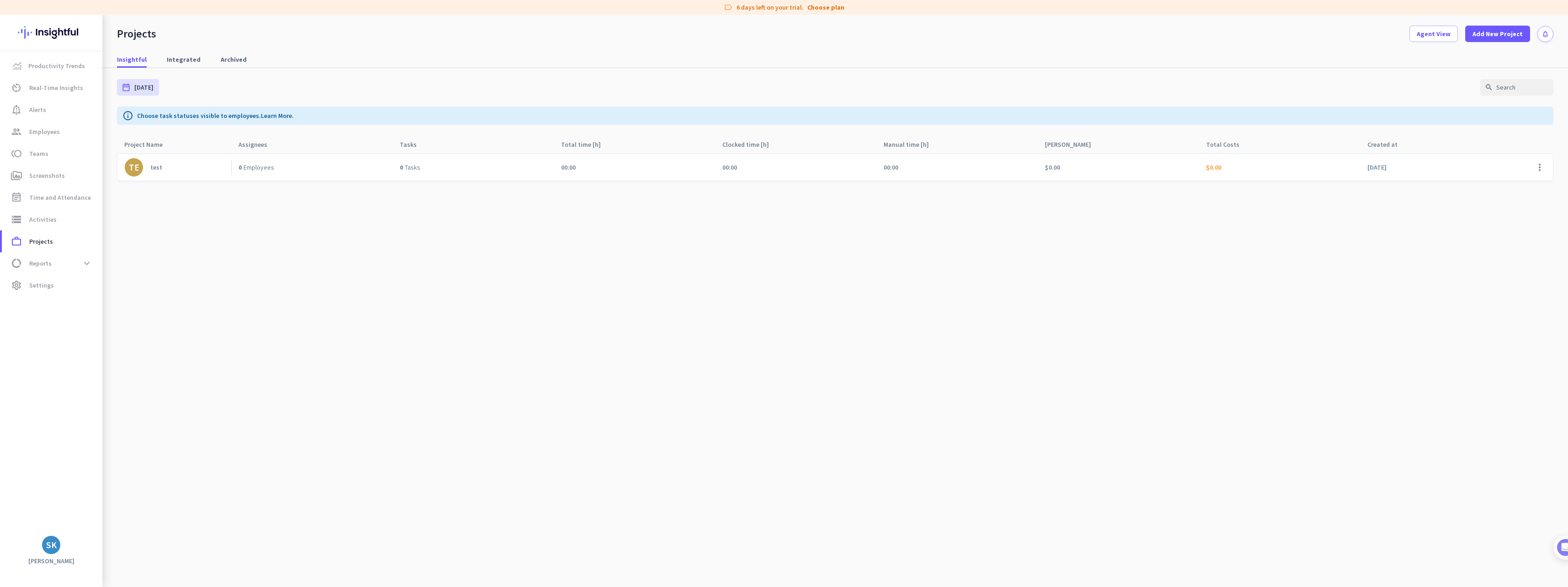
click at [147, 169] on link "TE test" at bounding box center [178, 167] width 107 height 18
click at [185, 59] on span "Integrated" at bounding box center [184, 59] width 34 height 9
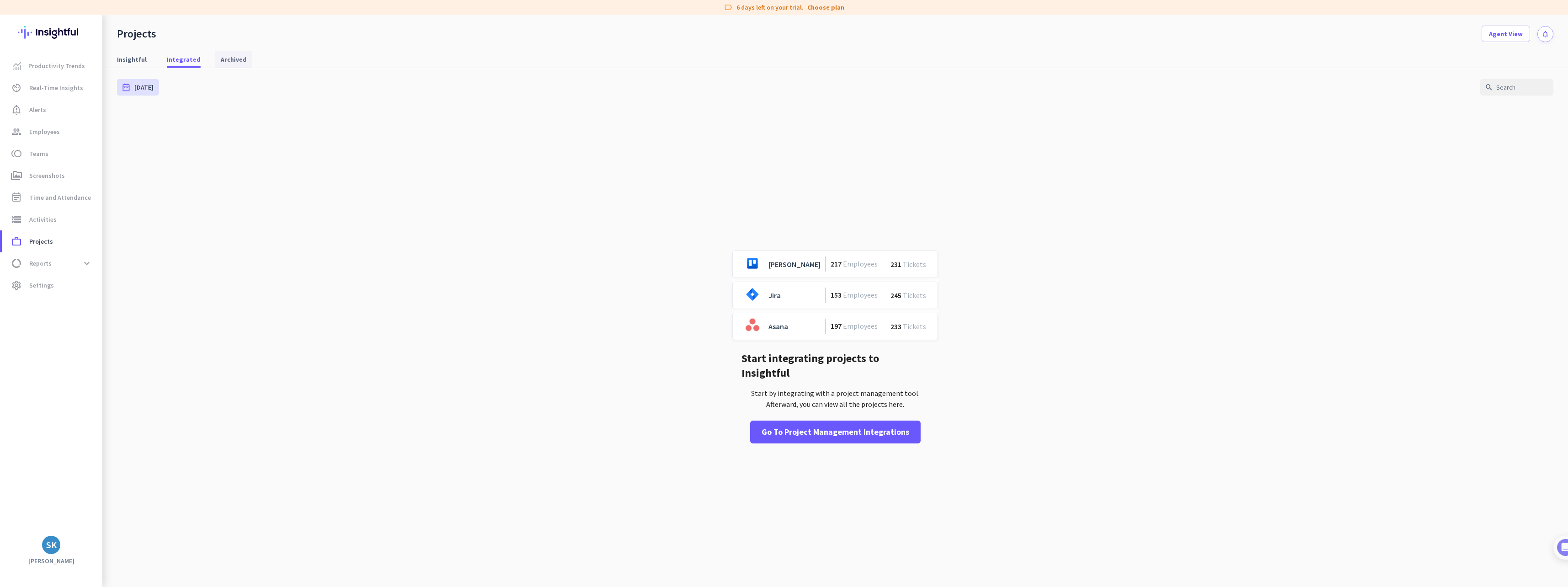
click at [236, 58] on span "Archived" at bounding box center [234, 59] width 26 height 9
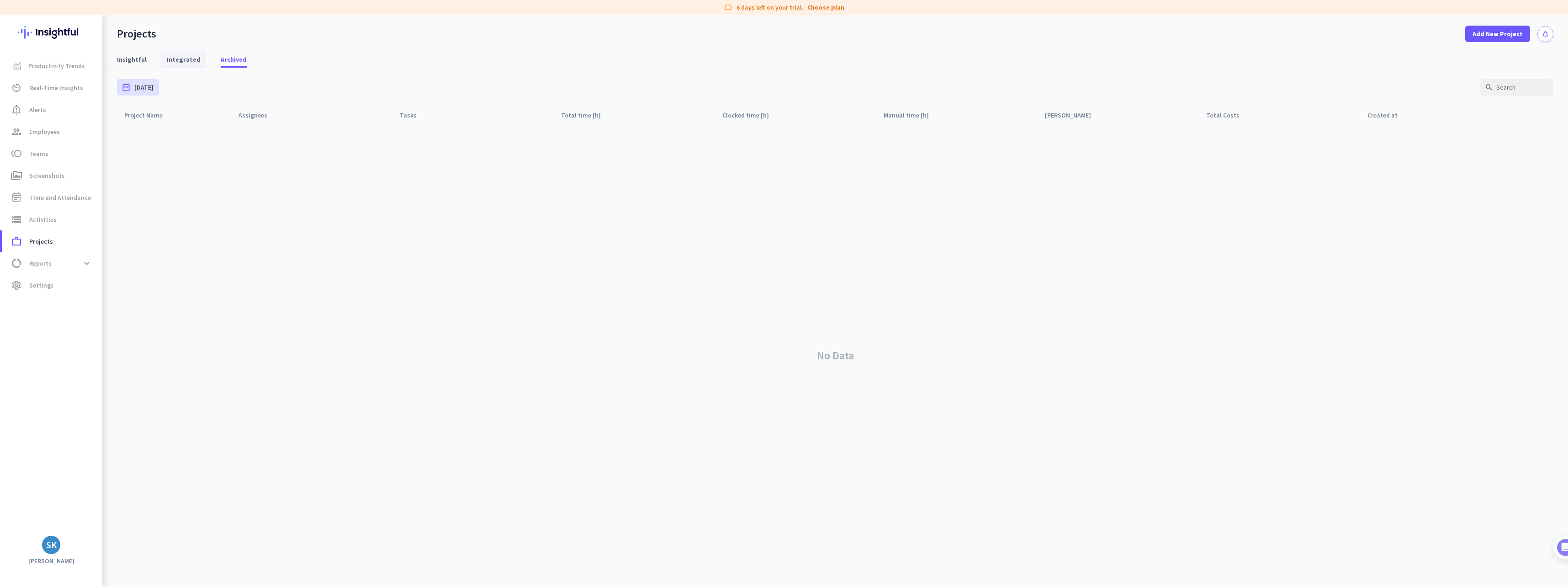
click at [191, 58] on span "Integrated" at bounding box center [184, 59] width 34 height 9
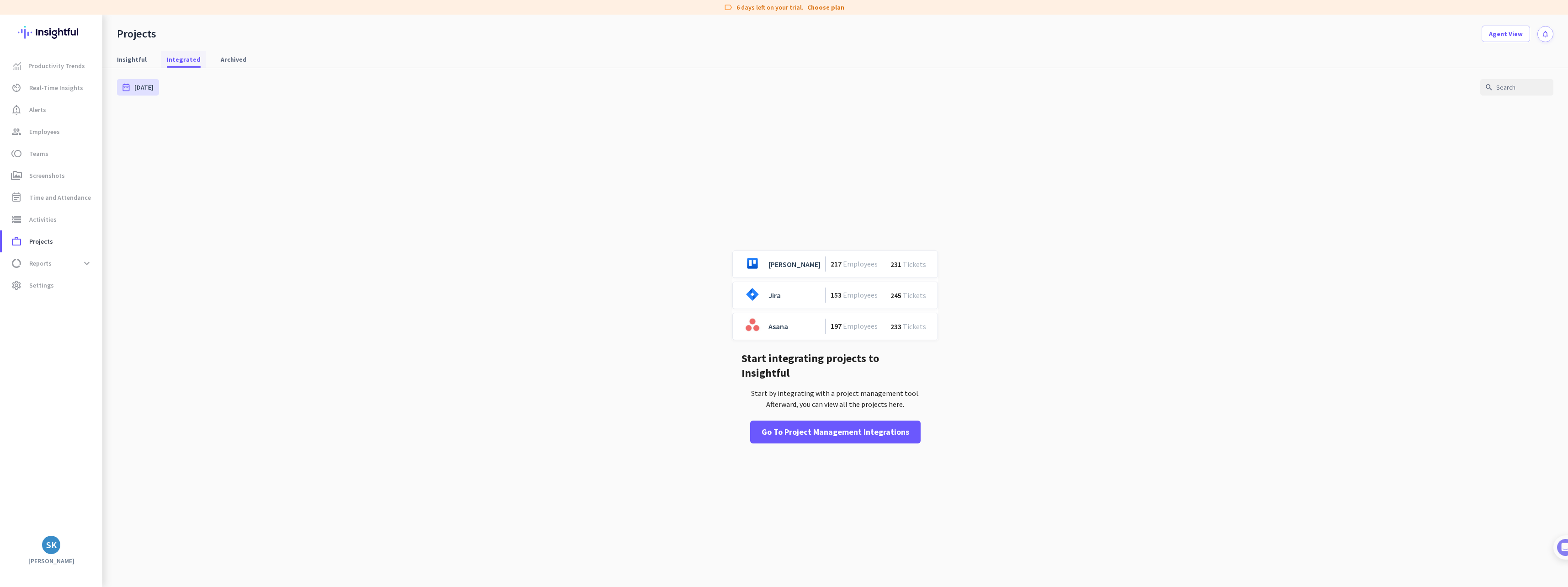
click at [161, 58] on link "Integrated" at bounding box center [184, 59] width 45 height 16
click at [140, 58] on span "Insightful" at bounding box center [131, 59] width 30 height 9
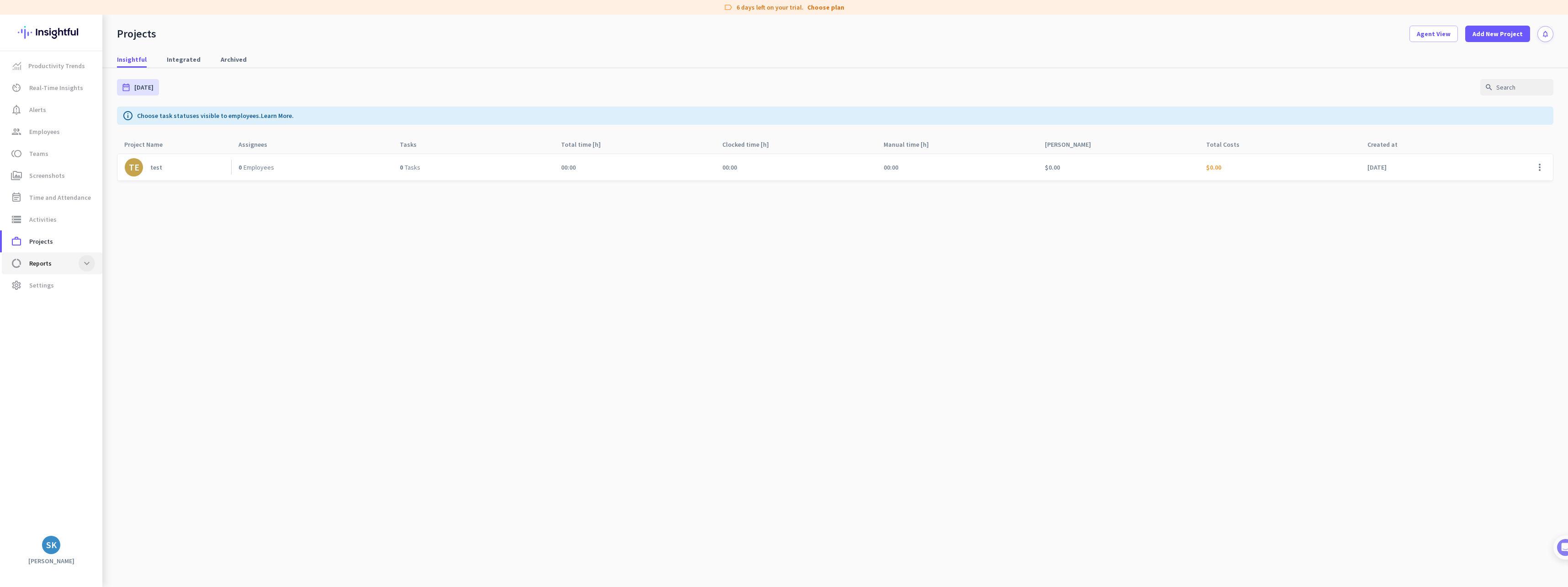
click at [94, 263] on span at bounding box center [86, 263] width 16 height 16
click at [30, 353] on span "Apps & Websites" at bounding box center [43, 351] width 68 height 22
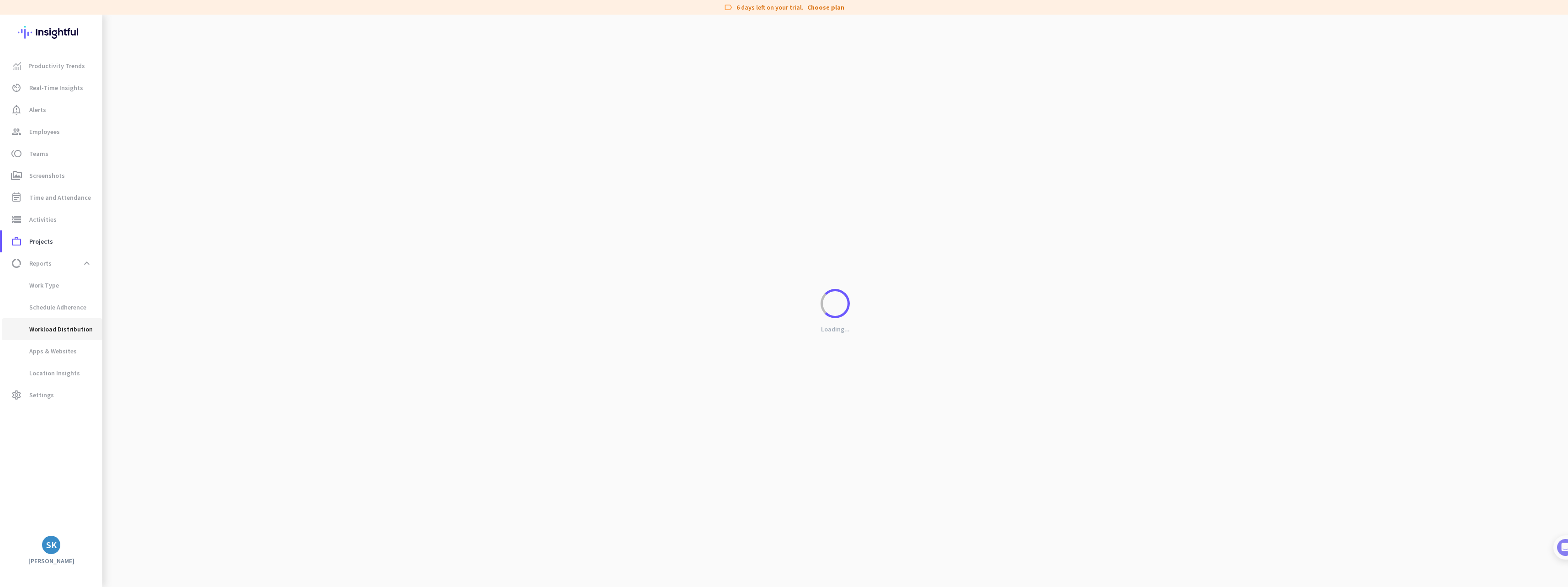
click at [49, 331] on span "Workload Distribution" at bounding box center [51, 329] width 83 height 22
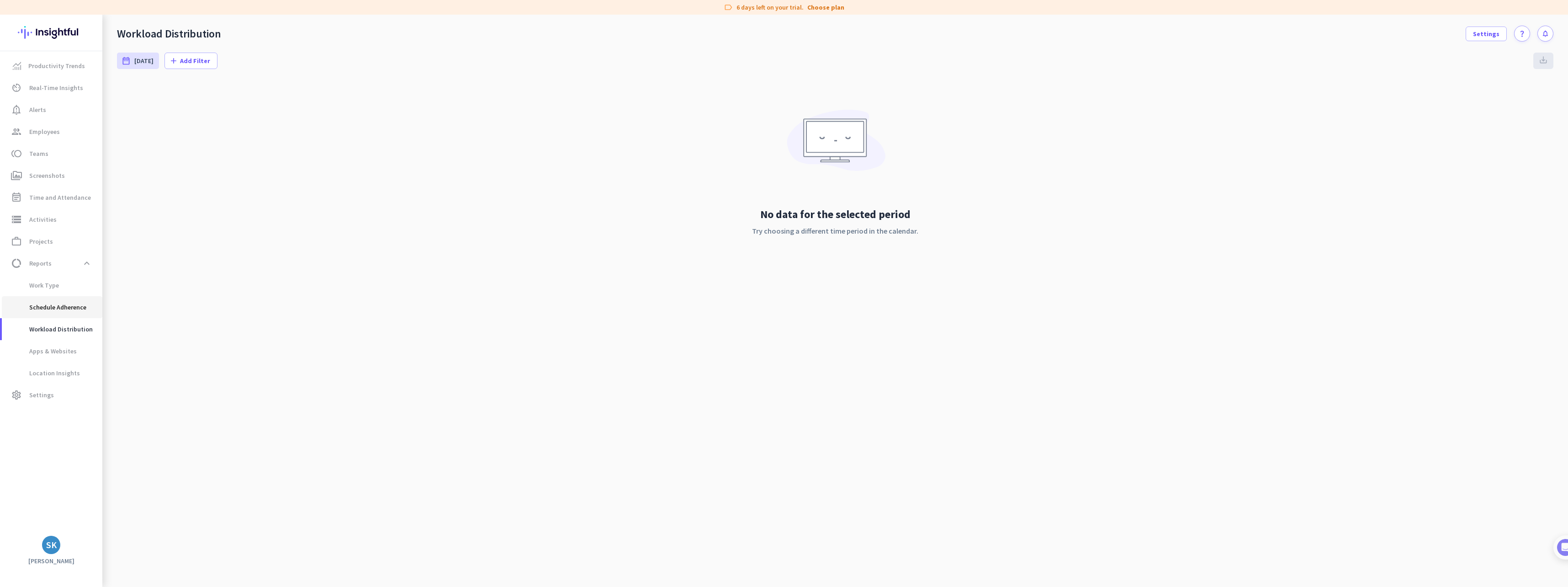
click at [51, 308] on span "Schedule Adherence" at bounding box center [47, 307] width 77 height 22
click at [51, 552] on div "SK" at bounding box center [51, 545] width 18 height 18
click at [100, 508] on span "Help" at bounding box center [100, 511] width 55 height 9
click at [51, 399] on span "Settings" at bounding box center [41, 395] width 25 height 11
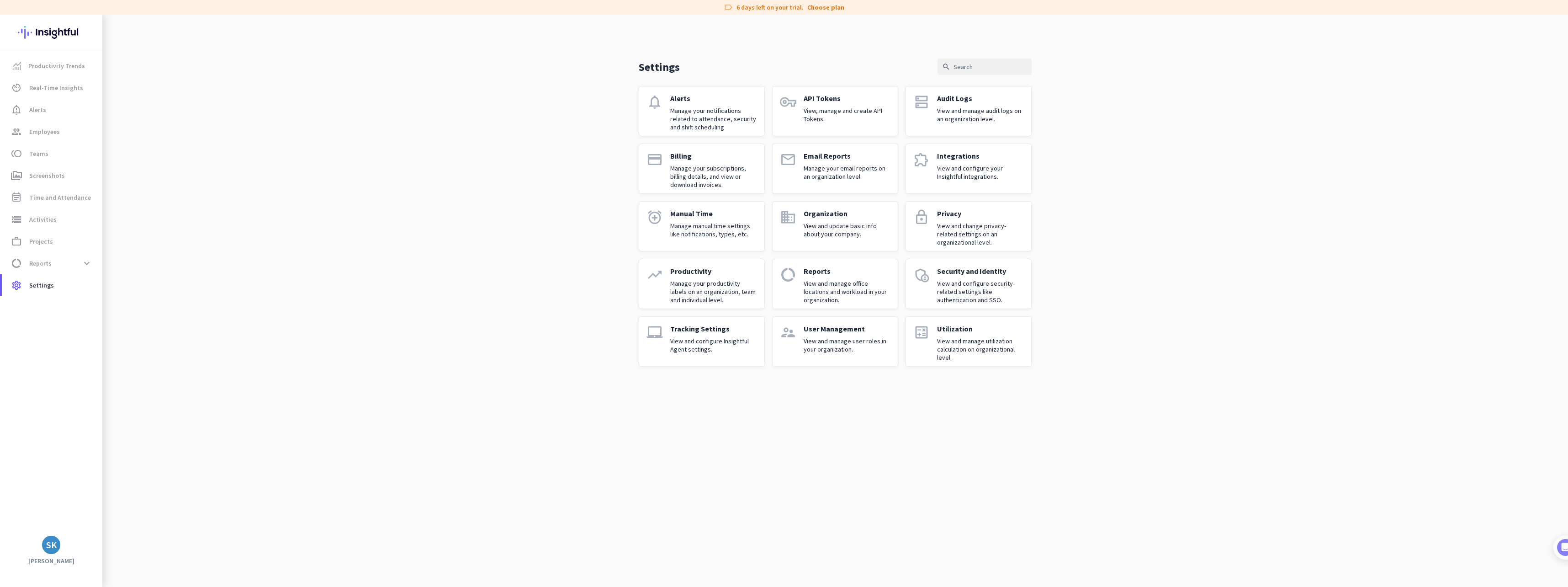
click at [711, 342] on p "View and configure Insightful Agent settings." at bounding box center [713, 345] width 87 height 16
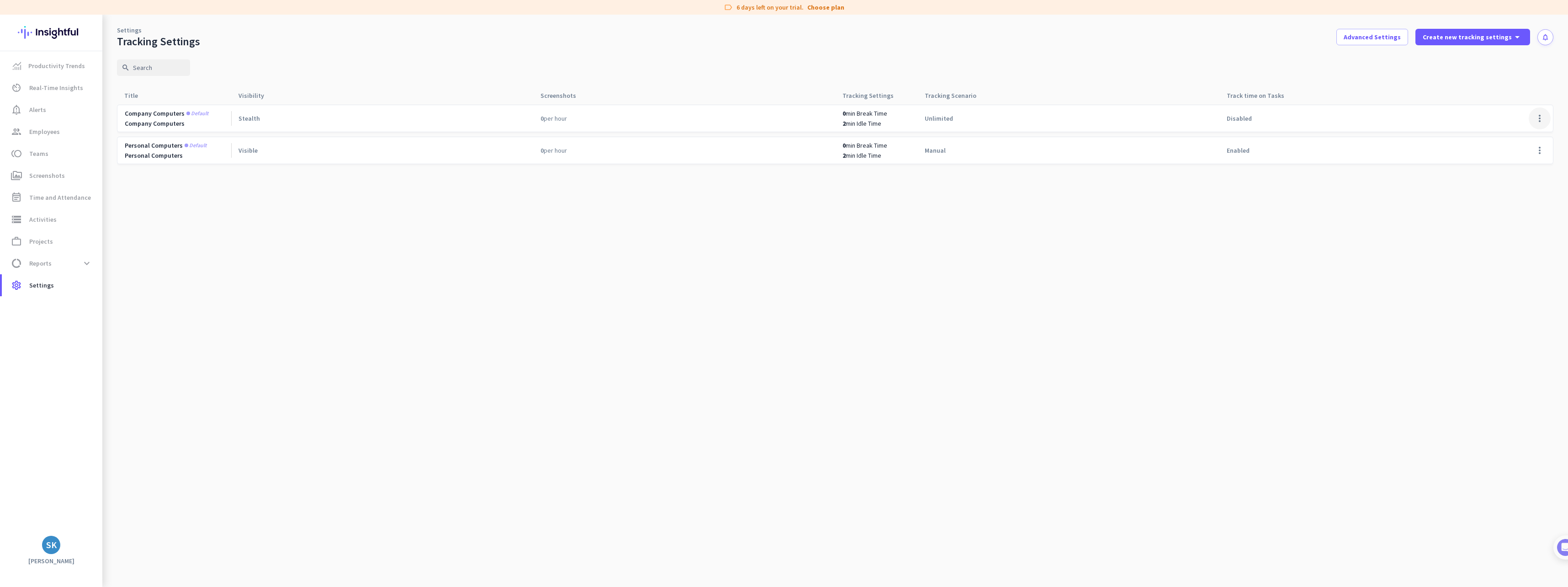
click at [1538, 118] on span at bounding box center [1539, 118] width 22 height 22
click at [1514, 136] on span "Edit" at bounding box center [1521, 137] width 44 height 9
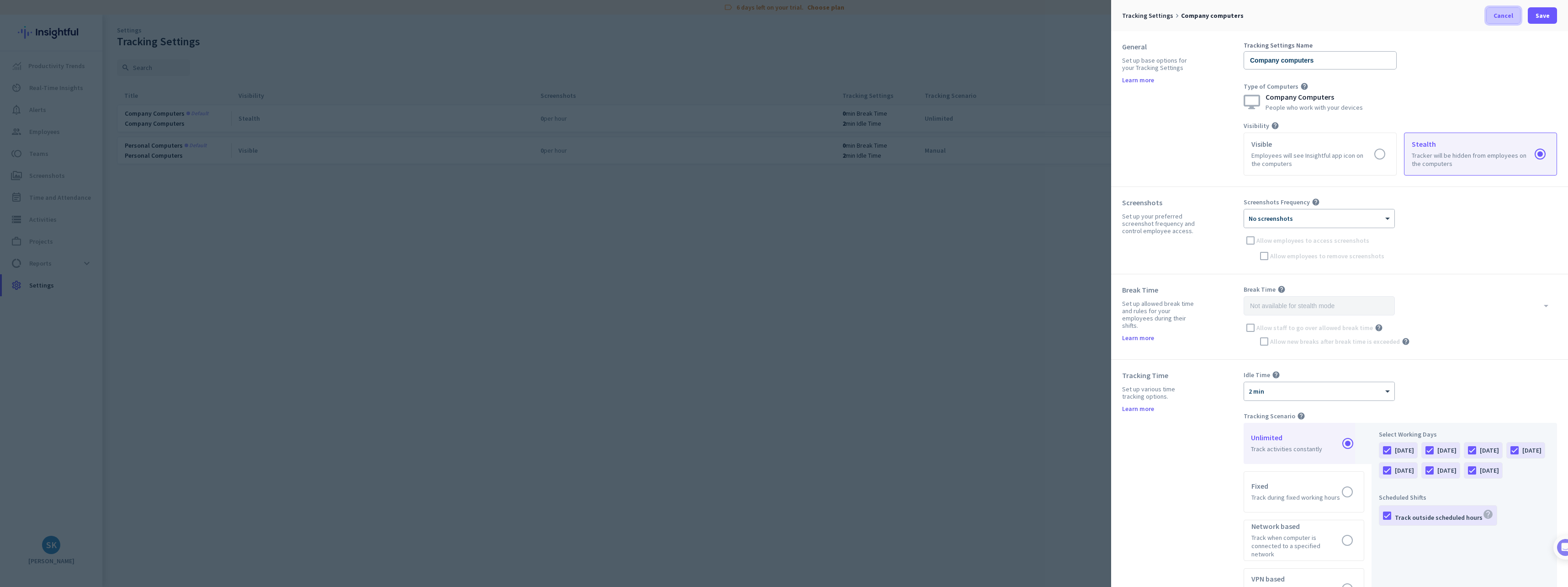
click at [1502, 19] on span "Cancel" at bounding box center [1503, 15] width 19 height 9
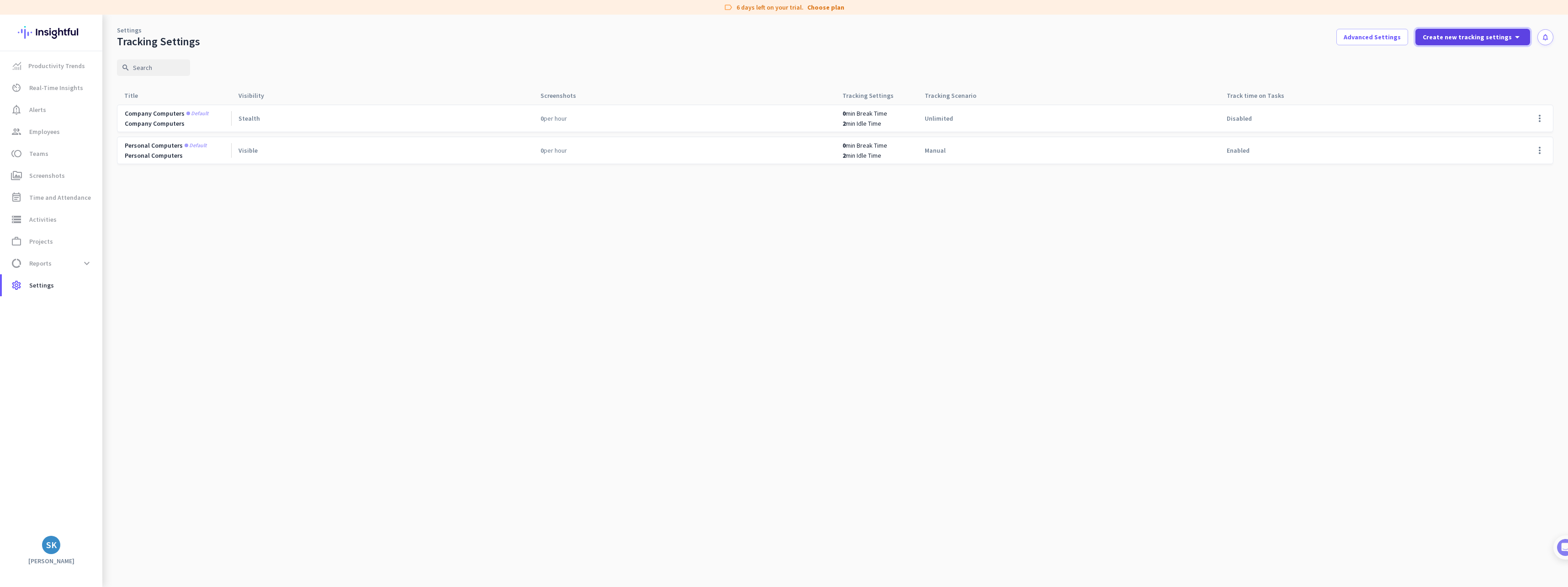
click at [1520, 33] on icon "arrow_drop_down" at bounding box center [1517, 37] width 11 height 11
click at [1469, 66] on div "People who work with your devices" at bounding box center [1466, 69] width 69 height 16
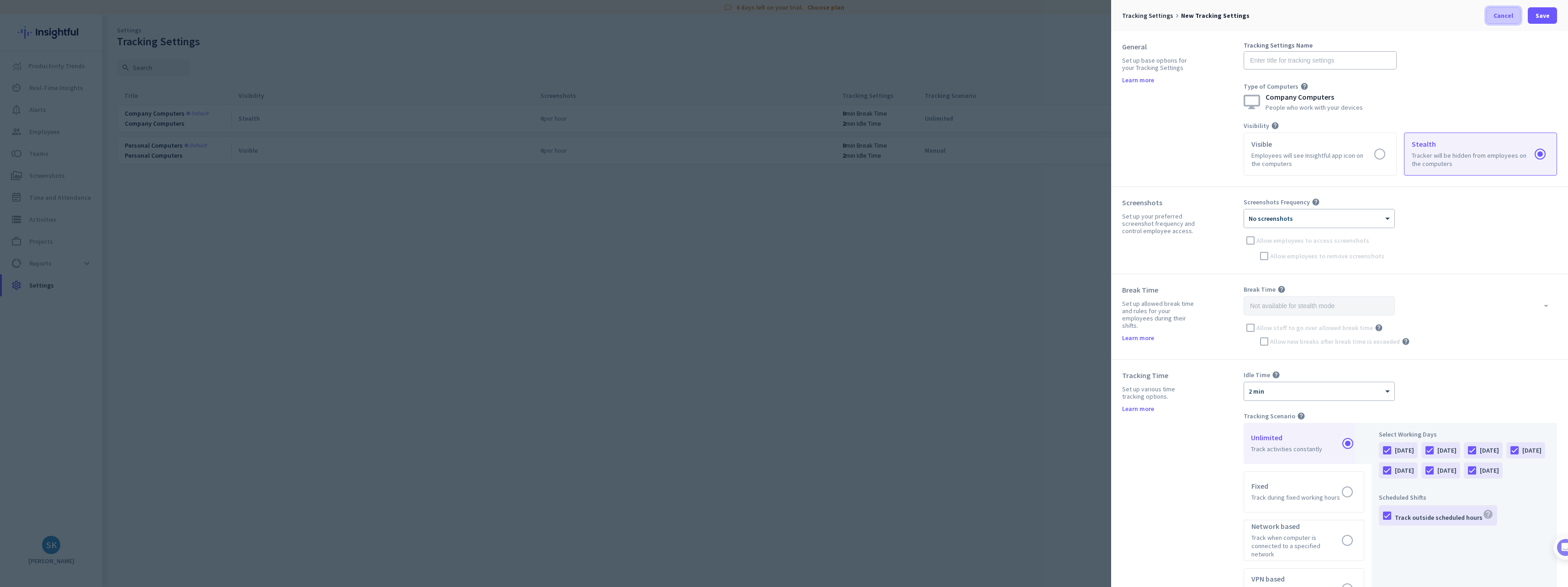
click at [1503, 19] on span "Cancel" at bounding box center [1503, 15] width 19 height 9
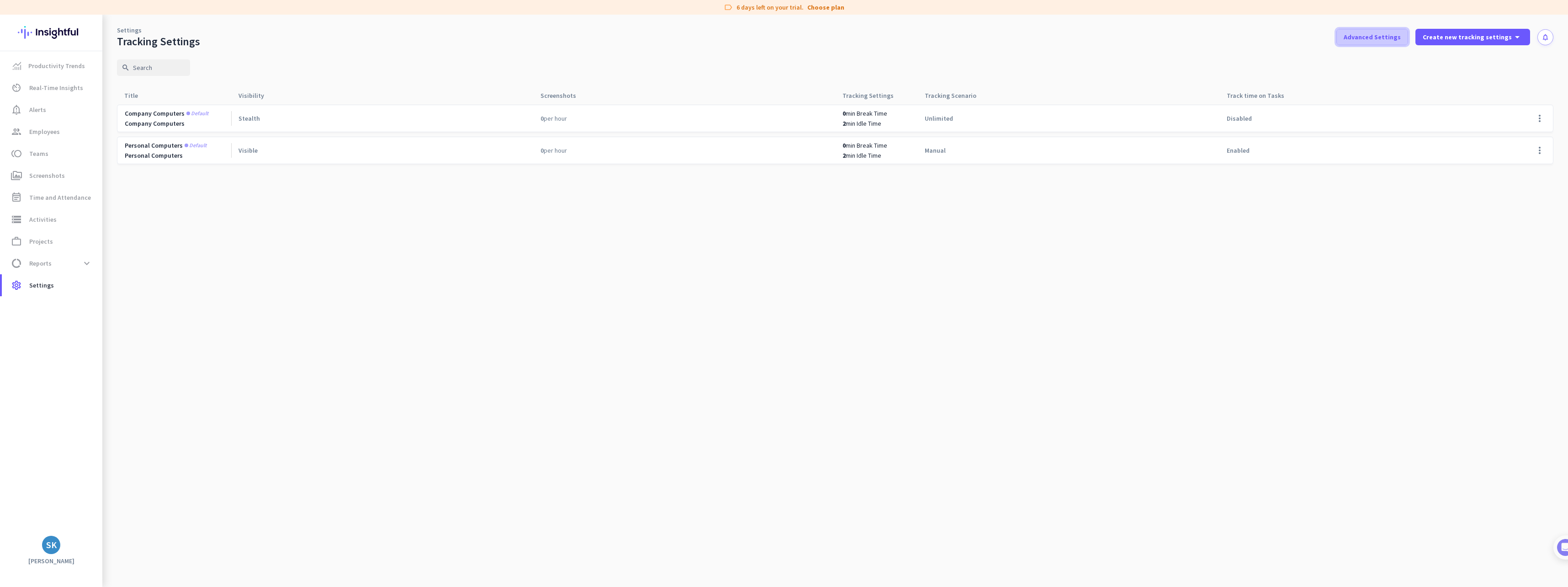
click at [1384, 40] on span "Advanced Settings" at bounding box center [1372, 37] width 57 height 9
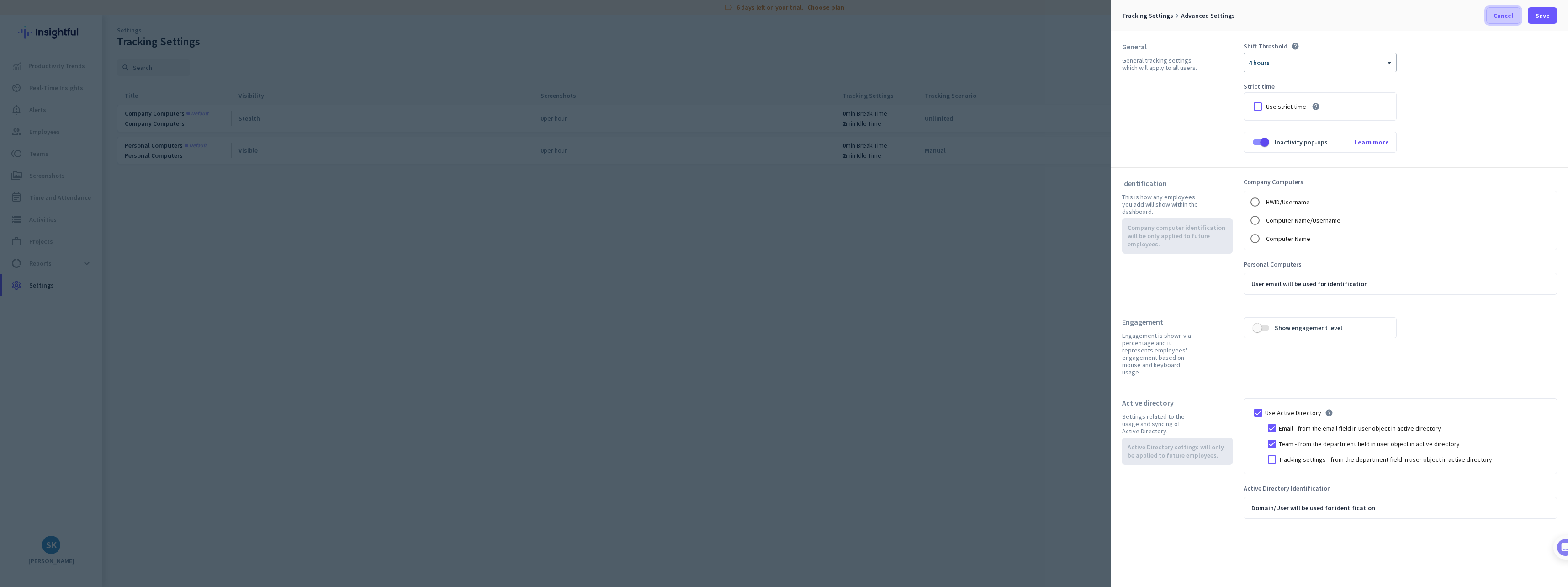
click at [1510, 19] on span "Cancel" at bounding box center [1503, 15] width 19 height 9
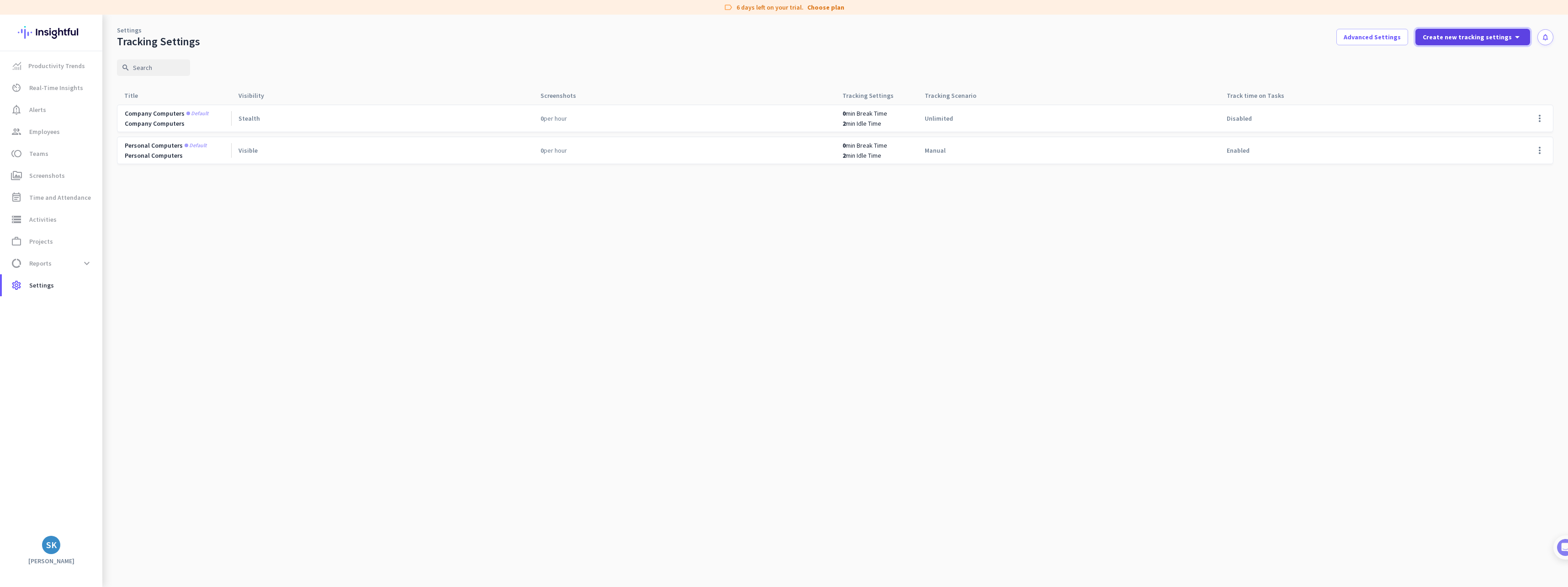
click at [1495, 37] on span "Create new tracking settings" at bounding box center [1467, 37] width 89 height 9
click at [1474, 65] on div "People who work with your devices" at bounding box center [1466, 69] width 69 height 16
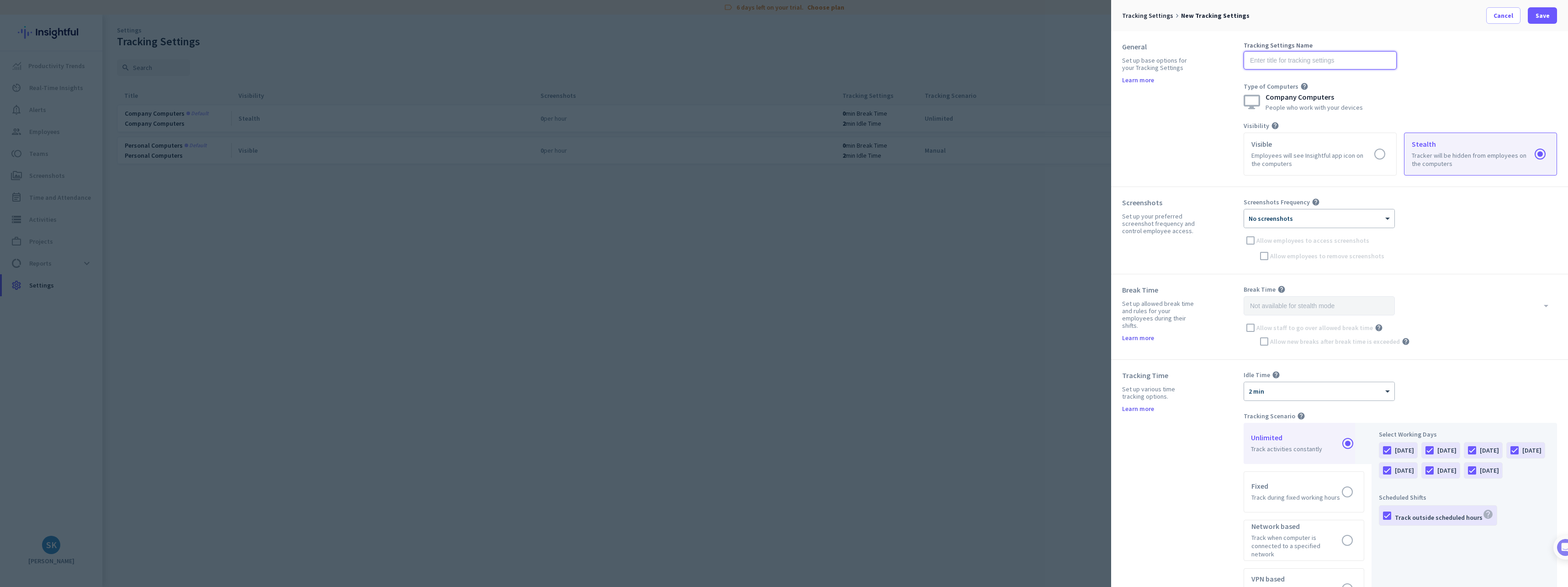
click at [1298, 63] on input "text" at bounding box center [1320, 60] width 153 height 18
type input "DSS Default"
click at [1393, 212] on div at bounding box center [1319, 216] width 150 height 8
click at [1342, 256] on div "1 per hour" at bounding box center [1319, 250] width 149 height 15
click at [1244, 241] on div "Screenshots Frequency help × 1 per hour Allow employees to access screenshots A…" at bounding box center [1400, 230] width 313 height 65
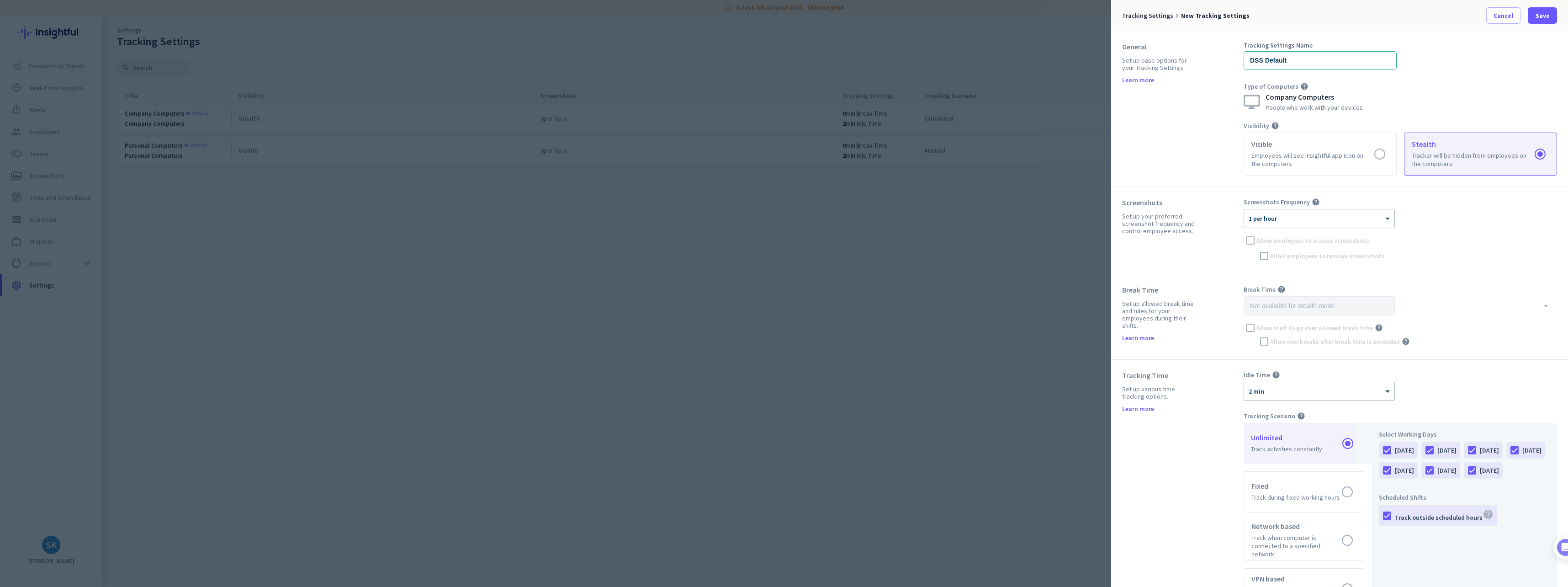
click at [1249, 241] on div "Screenshots Frequency help × 1 per hour Allow employees to access screenshots A…" at bounding box center [1400, 230] width 313 height 65
click at [1251, 241] on div "Screenshots Frequency help × 1 per hour Allow employees to access screenshots A…" at bounding box center [1400, 230] width 313 height 65
click at [1306, 220] on div "× 1 per hour" at bounding box center [1314, 219] width 139 height 8
click at [1287, 300] on div "12 per hour" at bounding box center [1319, 295] width 149 height 15
click at [1253, 240] on div "Screenshots Frequency help × 12 per hour Allow employees to access screenshots …" at bounding box center [1400, 230] width 313 height 65
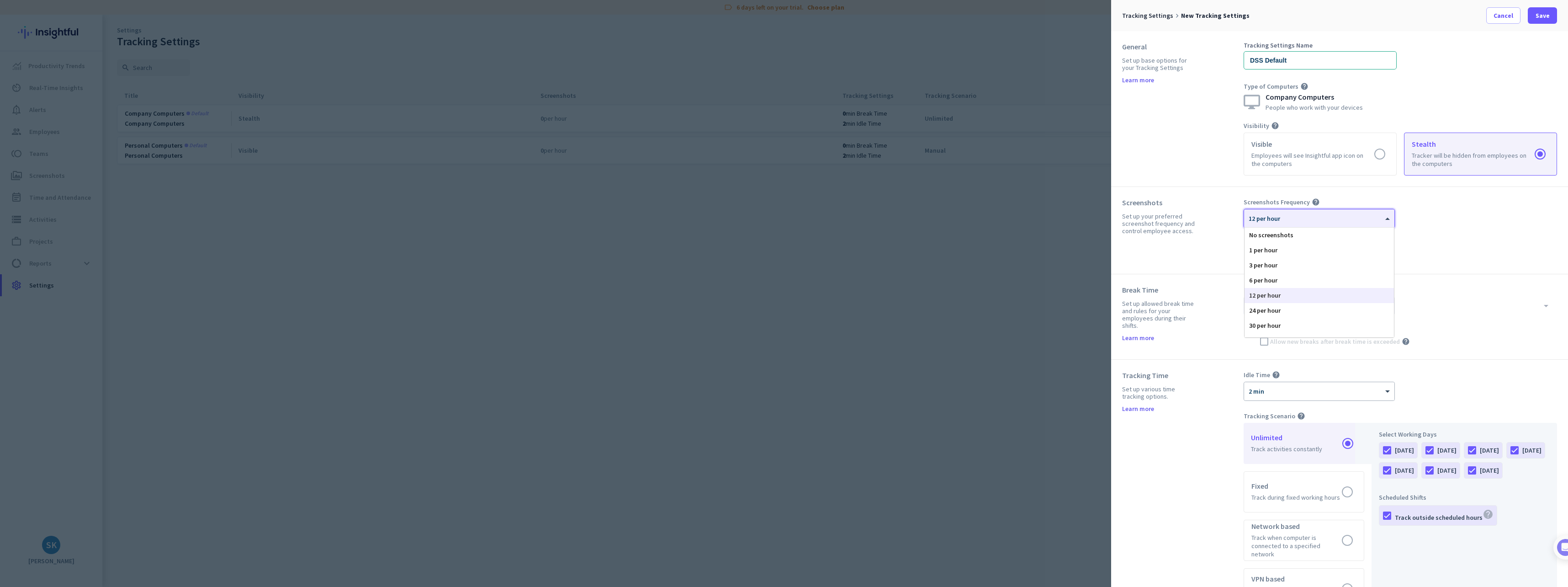
click at [1281, 219] on div at bounding box center [1319, 216] width 150 height 8
click at [1287, 249] on div "1 per hour" at bounding box center [1319, 250] width 149 height 15
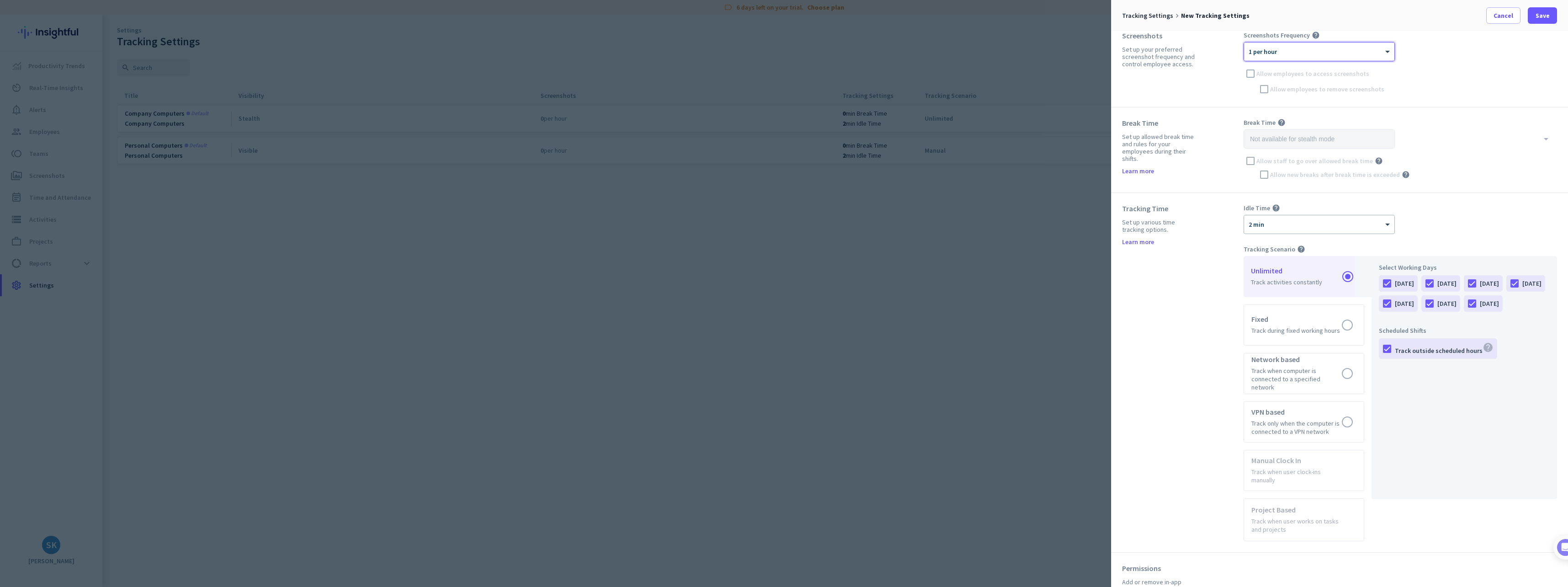
scroll to position [183, 0]
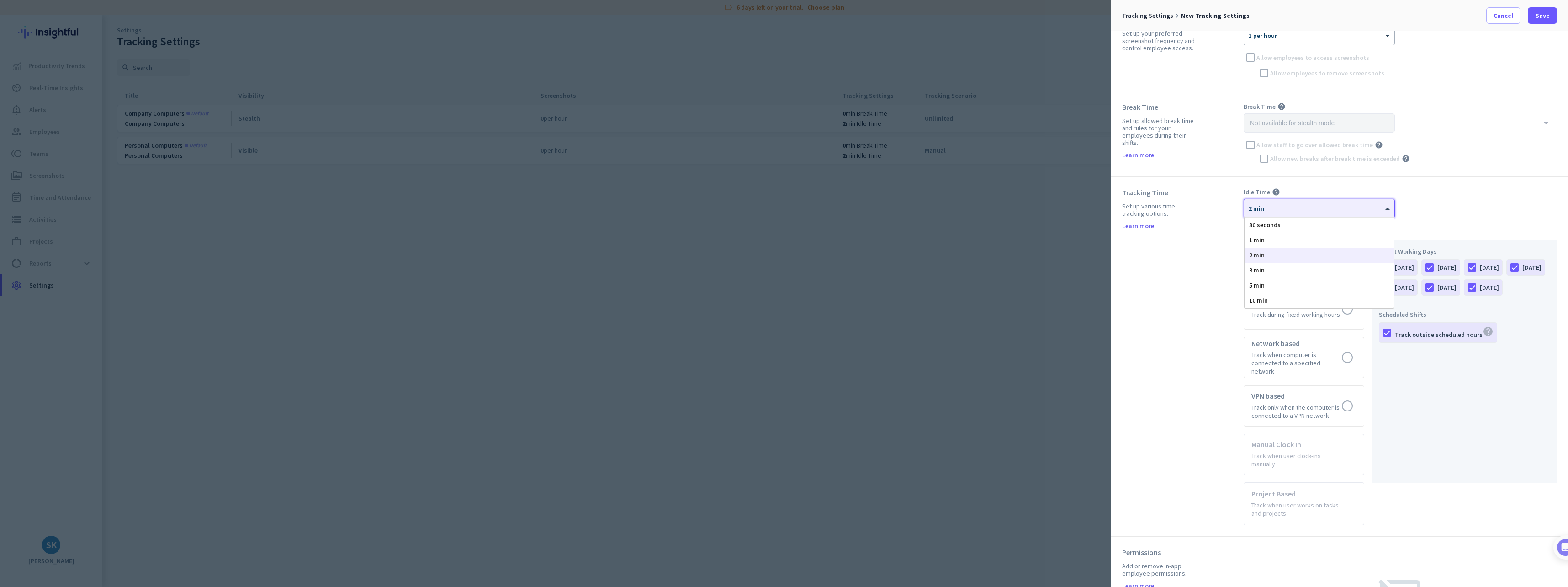
click at [1334, 208] on div at bounding box center [1319, 205] width 150 height 8
click at [1472, 195] on div "Idle Time help × 2 min 30 seconds 1 min 2 min 3 min 5 min 10 min" at bounding box center [1400, 203] width 313 height 30
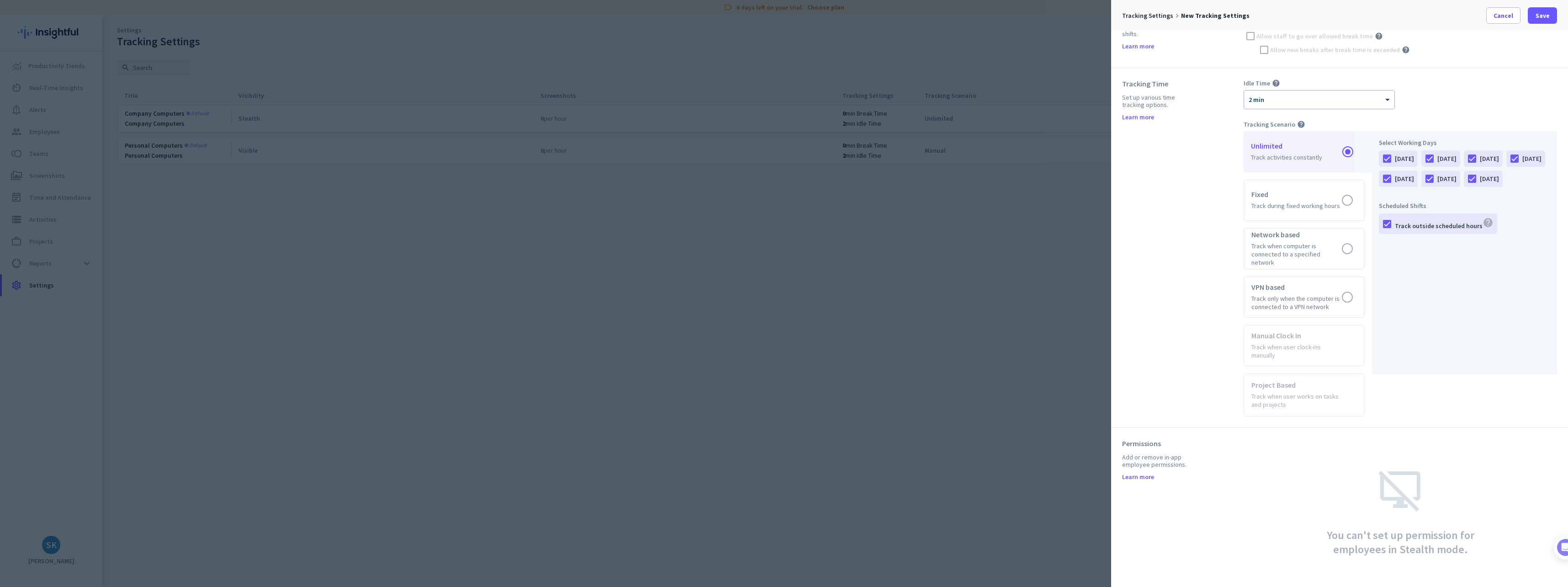
scroll to position [292, 0]
click at [1498, 14] on span "Cancel" at bounding box center [1503, 15] width 19 height 9
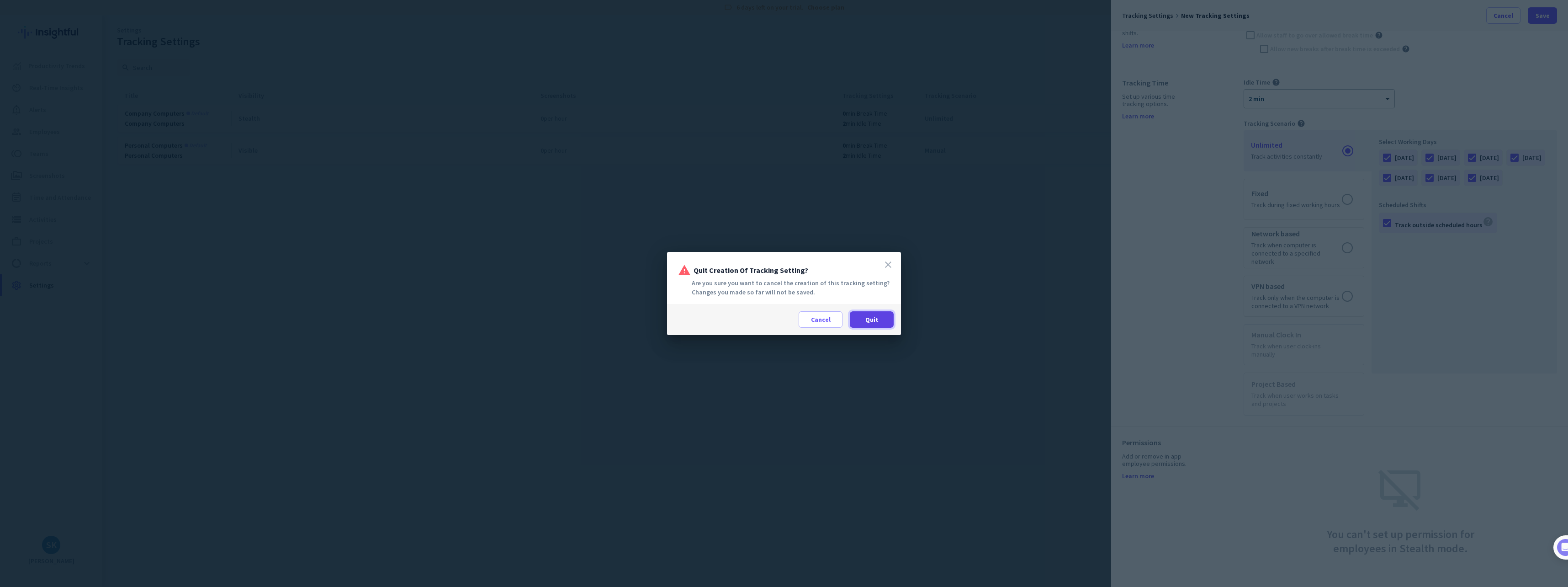
click at [869, 326] on span at bounding box center [872, 320] width 44 height 22
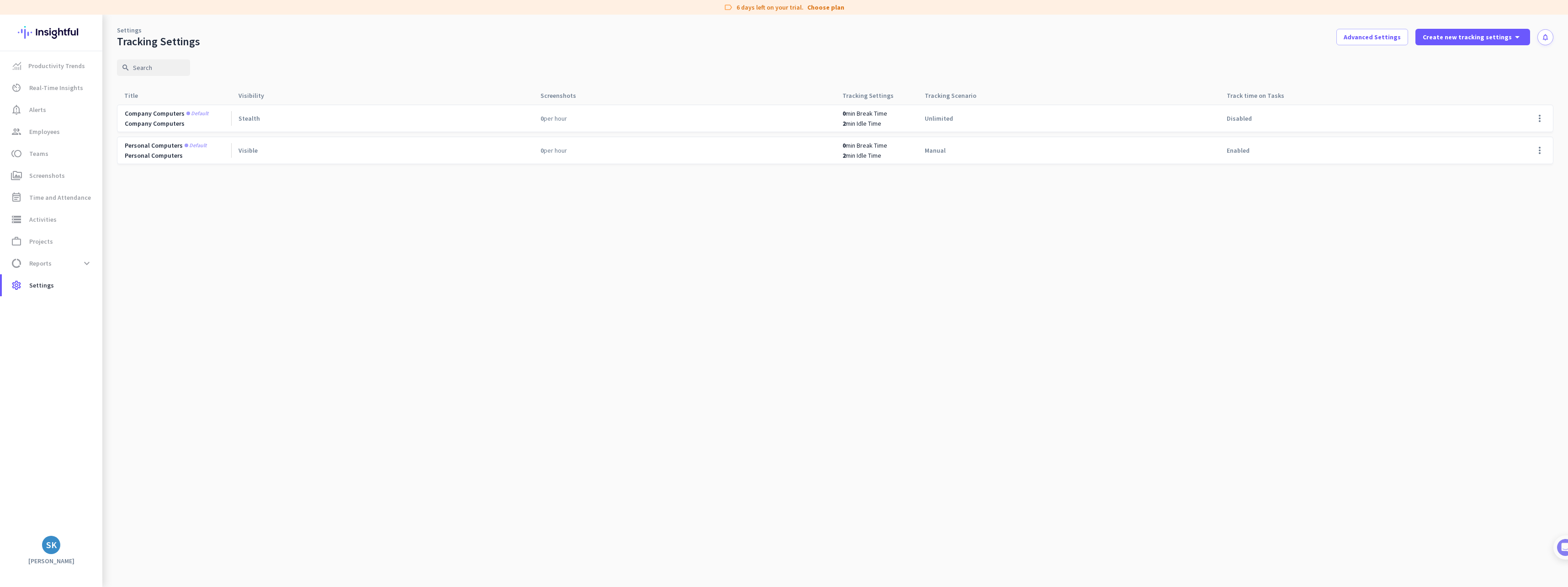
click at [78, 37] on img at bounding box center [51, 32] width 67 height 36
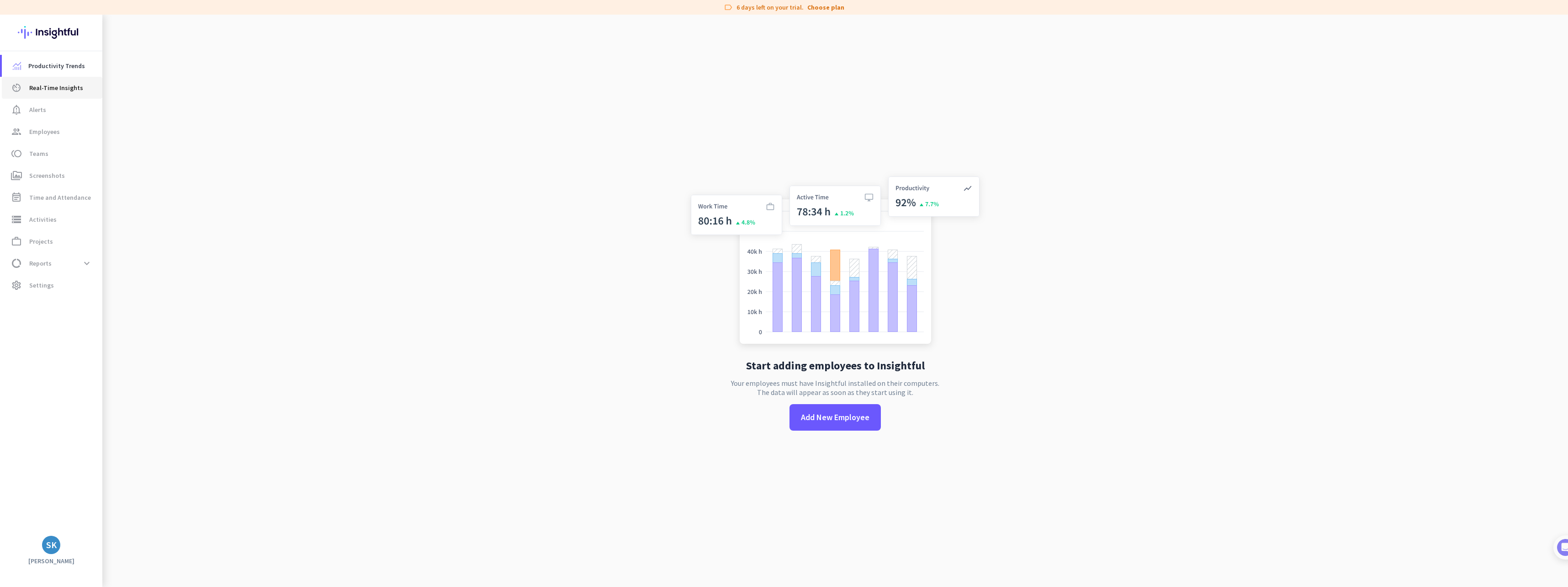
click at [51, 88] on span "Real-Time Insights" at bounding box center [56, 88] width 54 height 11
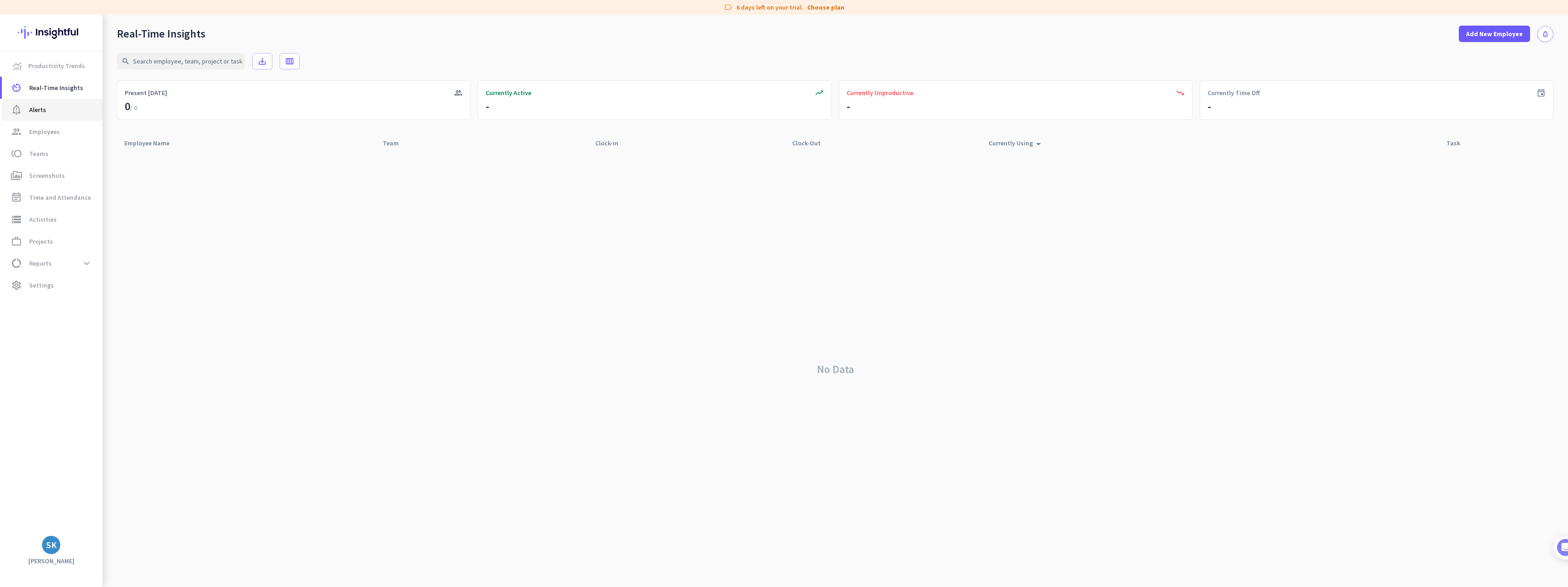
click at [40, 118] on link "notification_important Alerts" at bounding box center [52, 110] width 100 height 22
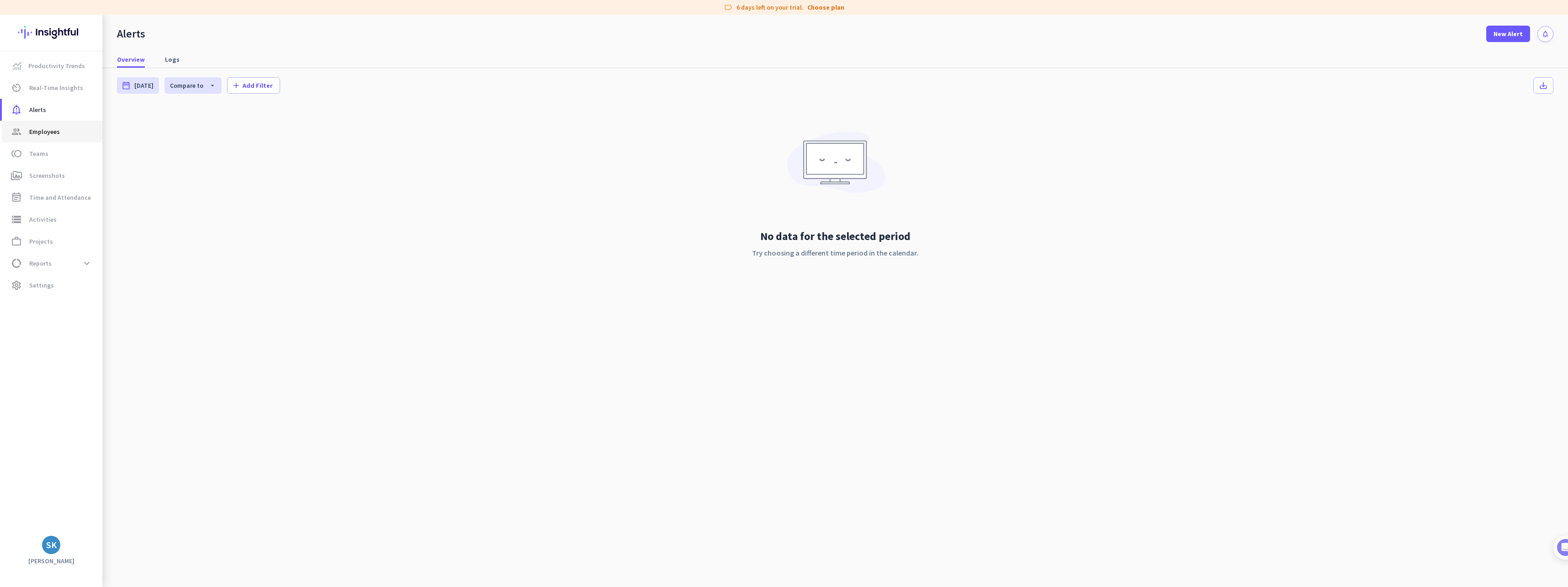
click at [48, 133] on span "Employees" at bounding box center [44, 132] width 30 height 11
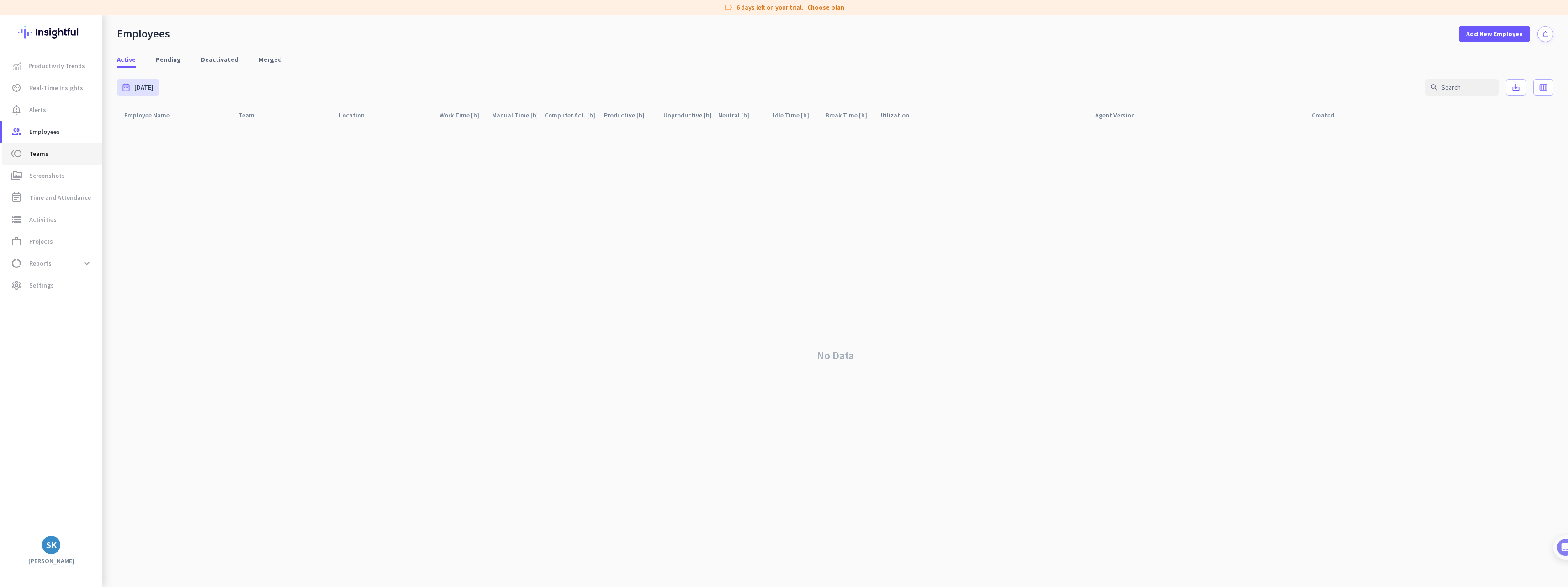
click at [38, 151] on span "Teams" at bounding box center [39, 153] width 19 height 11
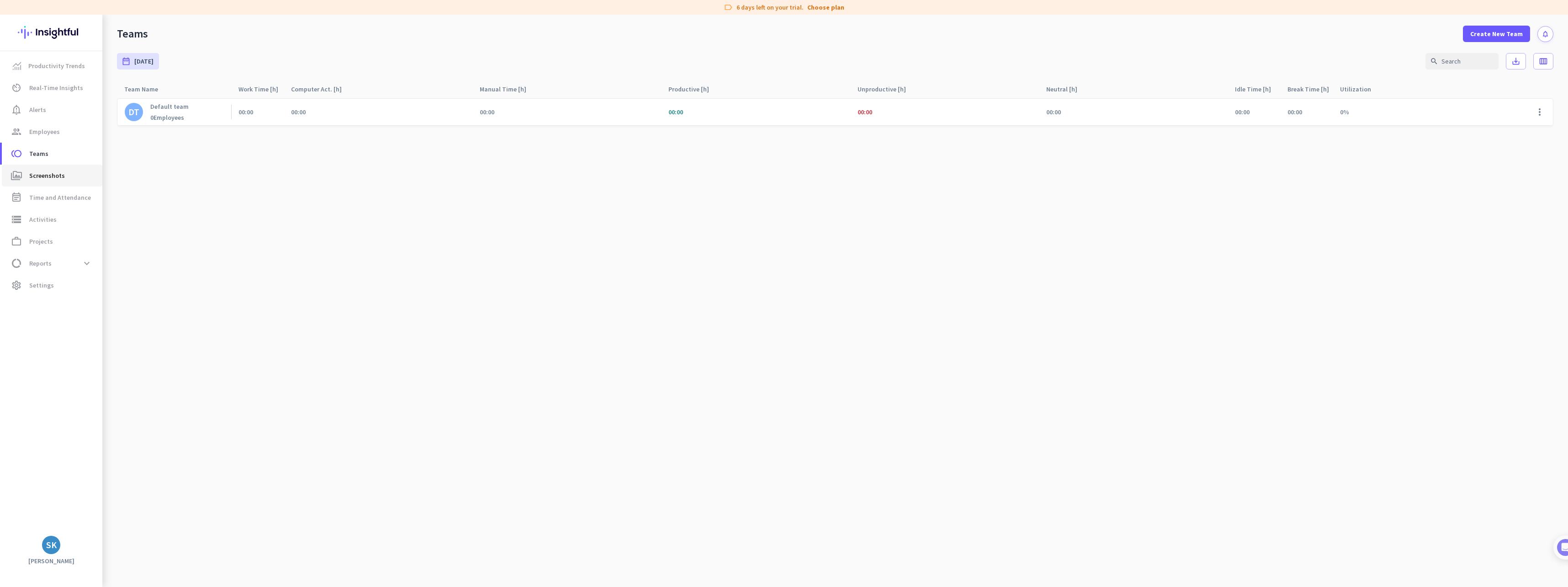
click at [51, 182] on link "perm_media Screenshots" at bounding box center [52, 175] width 100 height 22
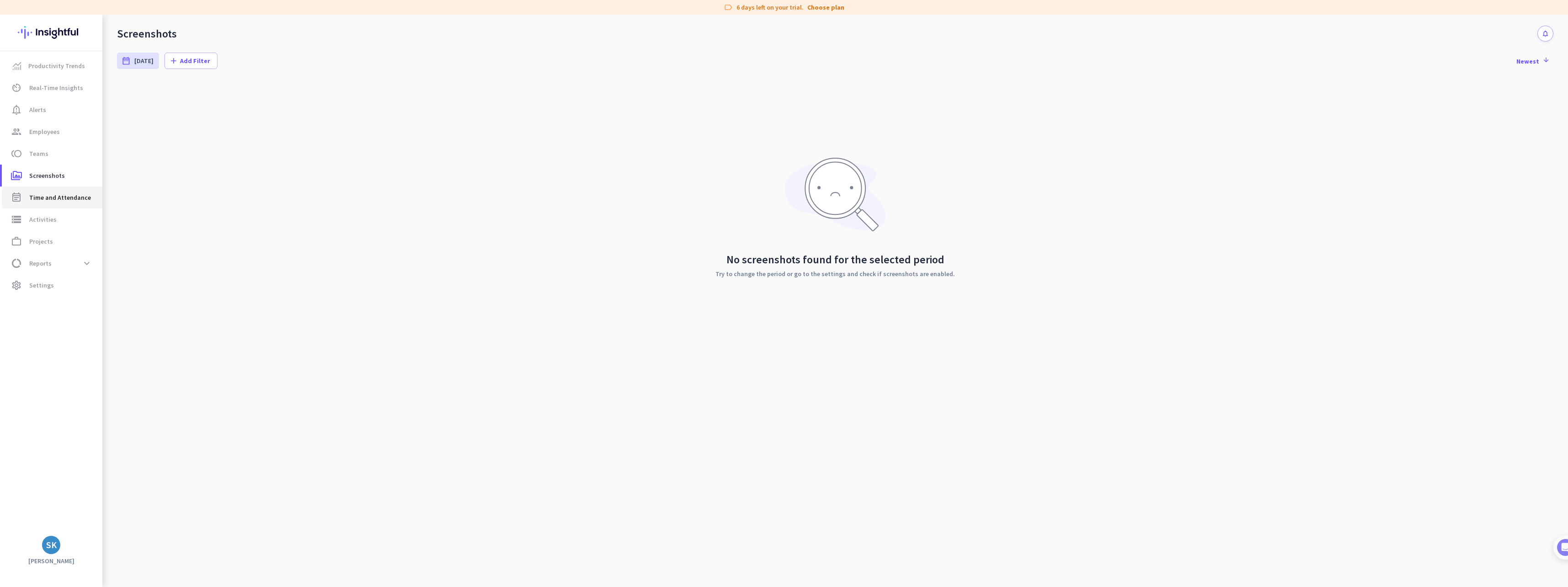
click at [47, 195] on span "Time and Attendance" at bounding box center [60, 197] width 61 height 11
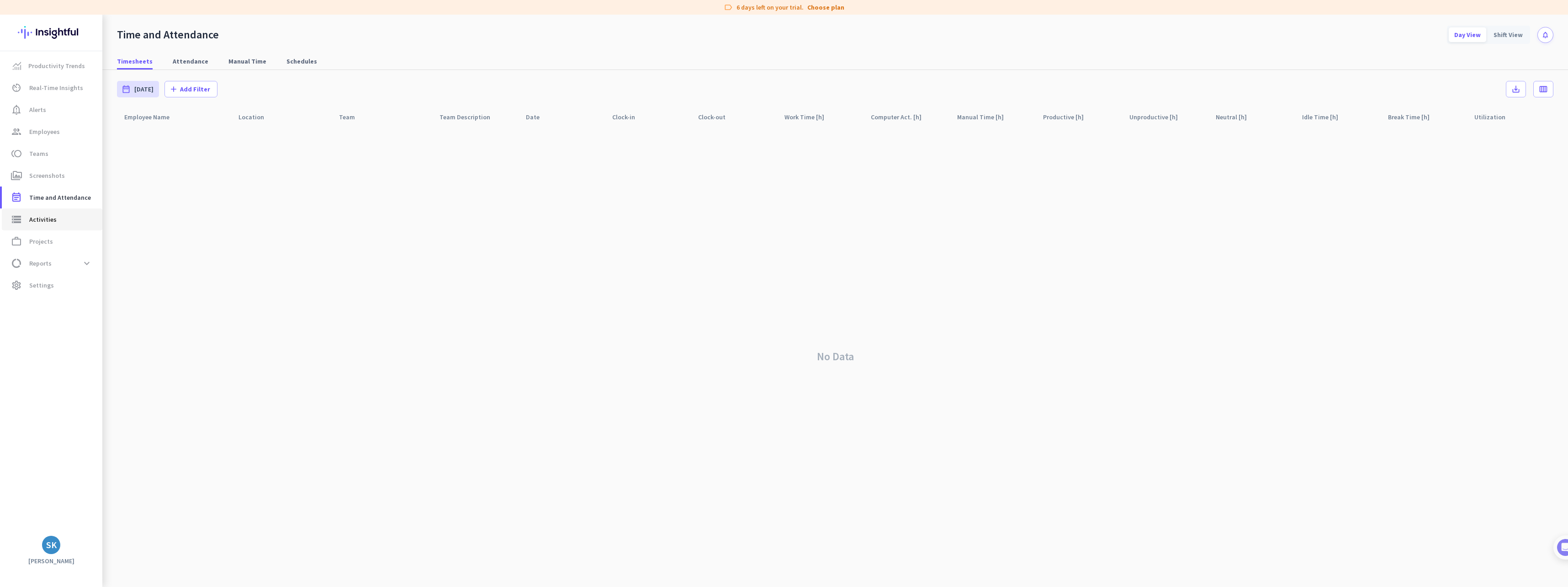
click at [43, 217] on span "Activities" at bounding box center [43, 219] width 27 height 11
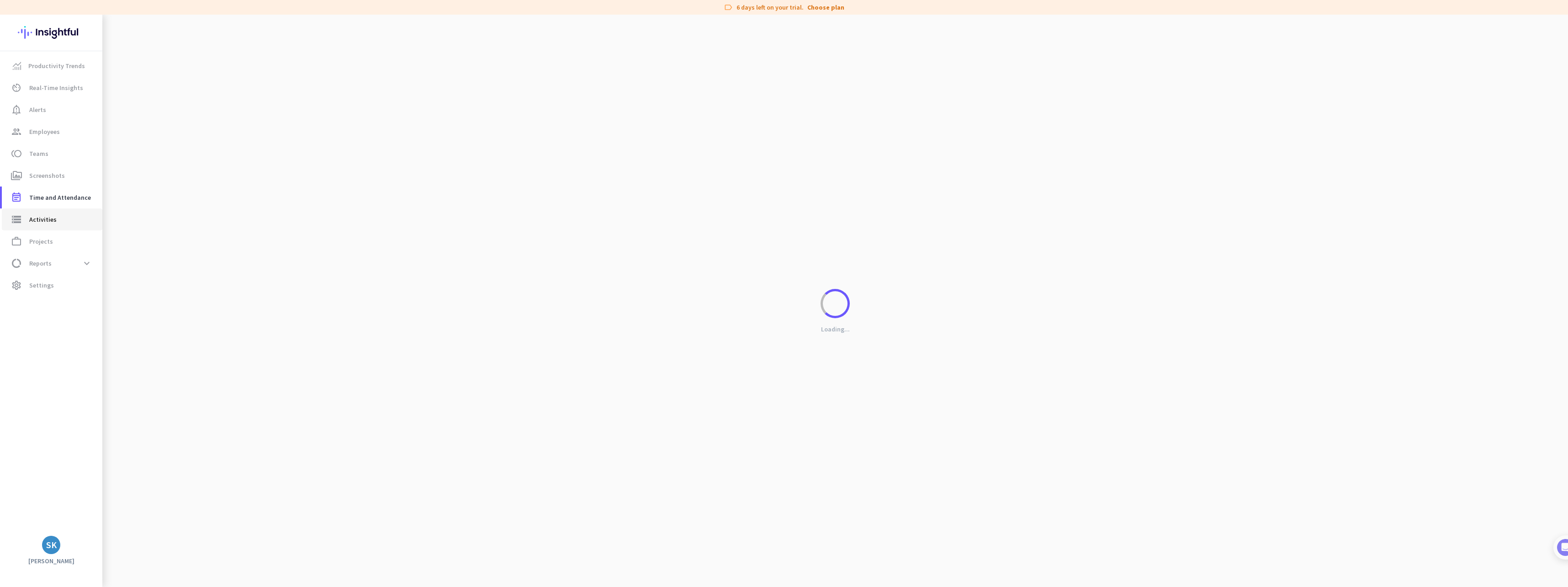
type input "Wed, Sep 17"
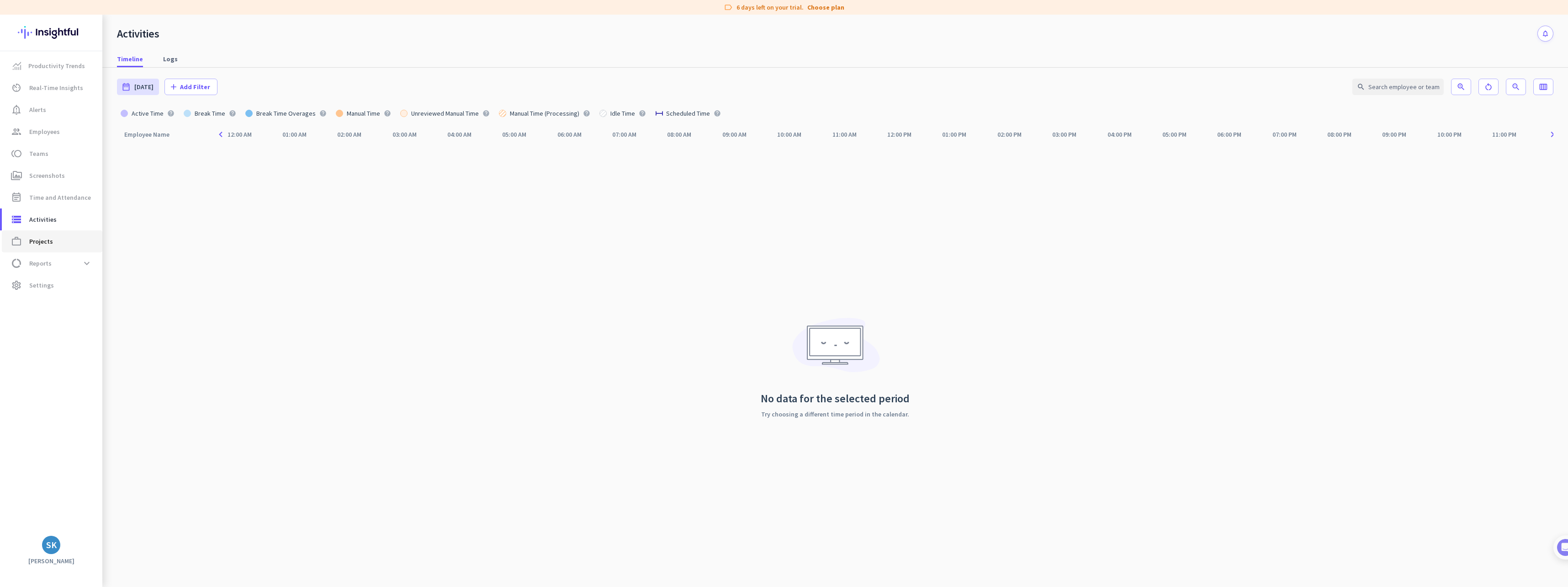
click at [44, 247] on link "work_outline Projects" at bounding box center [52, 241] width 100 height 22
type input "Wed, Sep 17 - Wed, Sep 17"
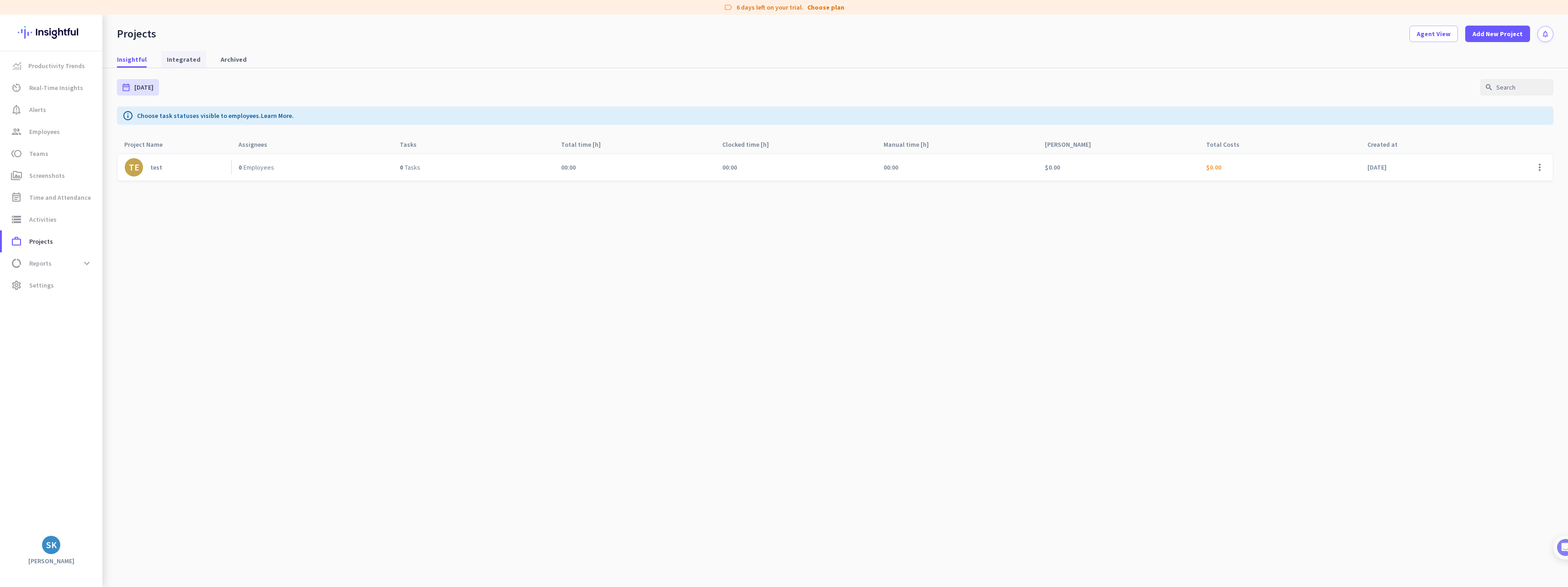
click at [189, 60] on span "Integrated" at bounding box center [184, 59] width 34 height 9
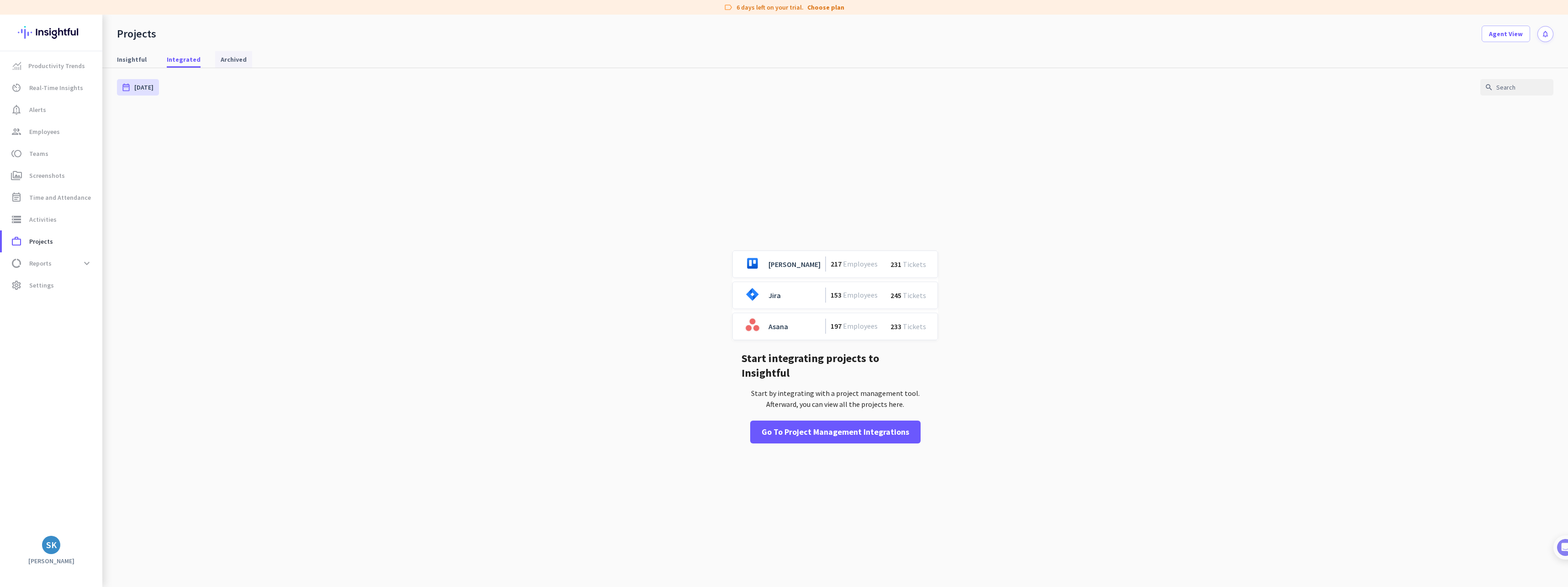
click at [221, 58] on span "Archived" at bounding box center [234, 59] width 26 height 9
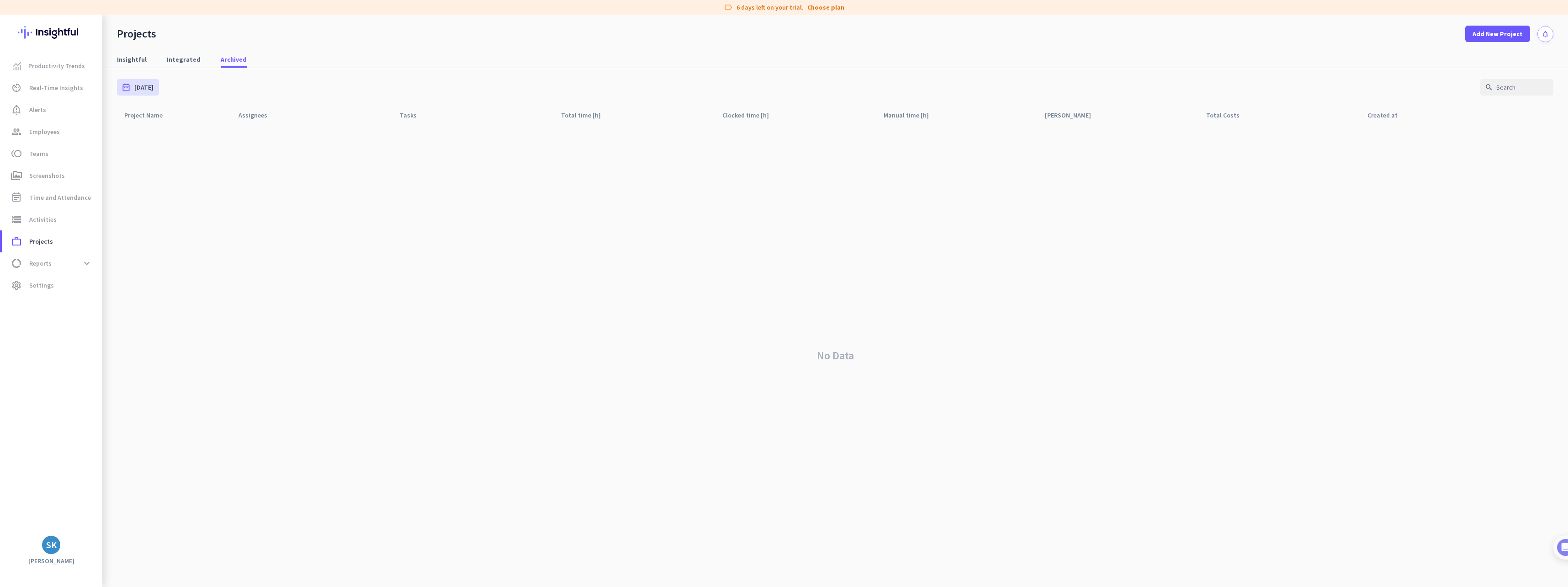
click at [201, 58] on div "Insightful Integrated Archived" at bounding box center [835, 60] width 1466 height 17
click at [183, 57] on span "Integrated" at bounding box center [184, 59] width 34 height 9
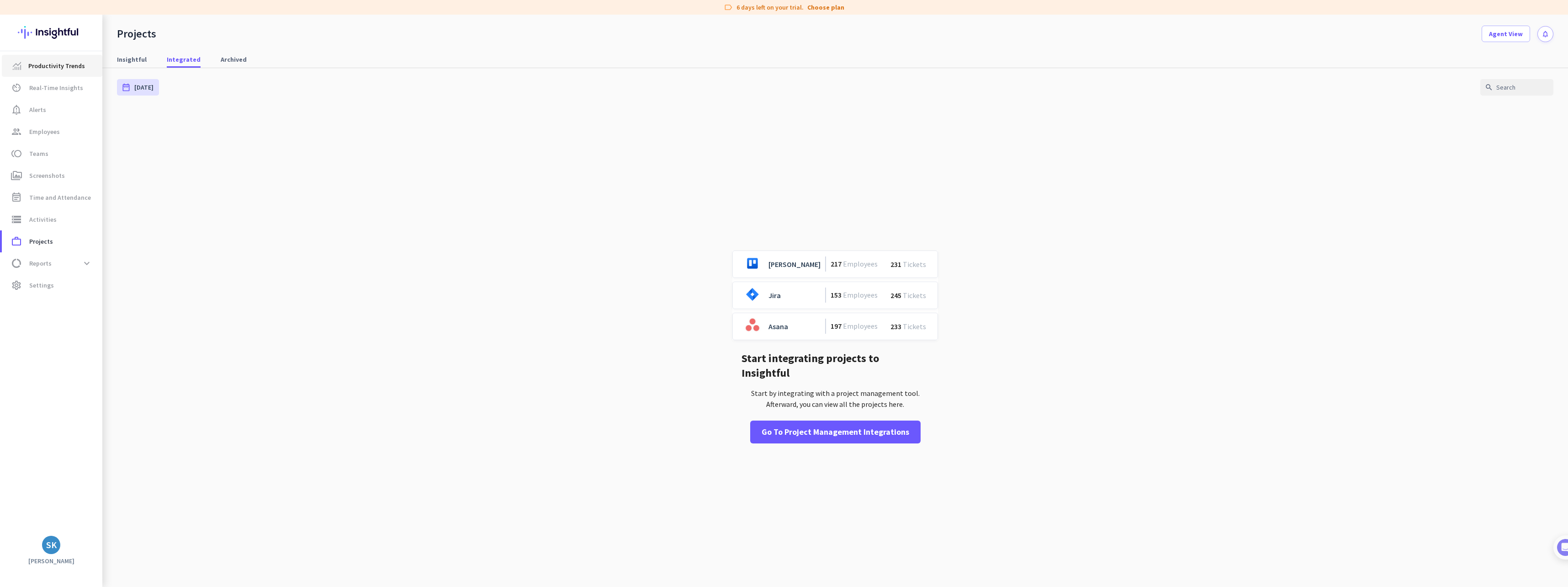
click at [68, 62] on span "Productivity Trends" at bounding box center [57, 66] width 57 height 11
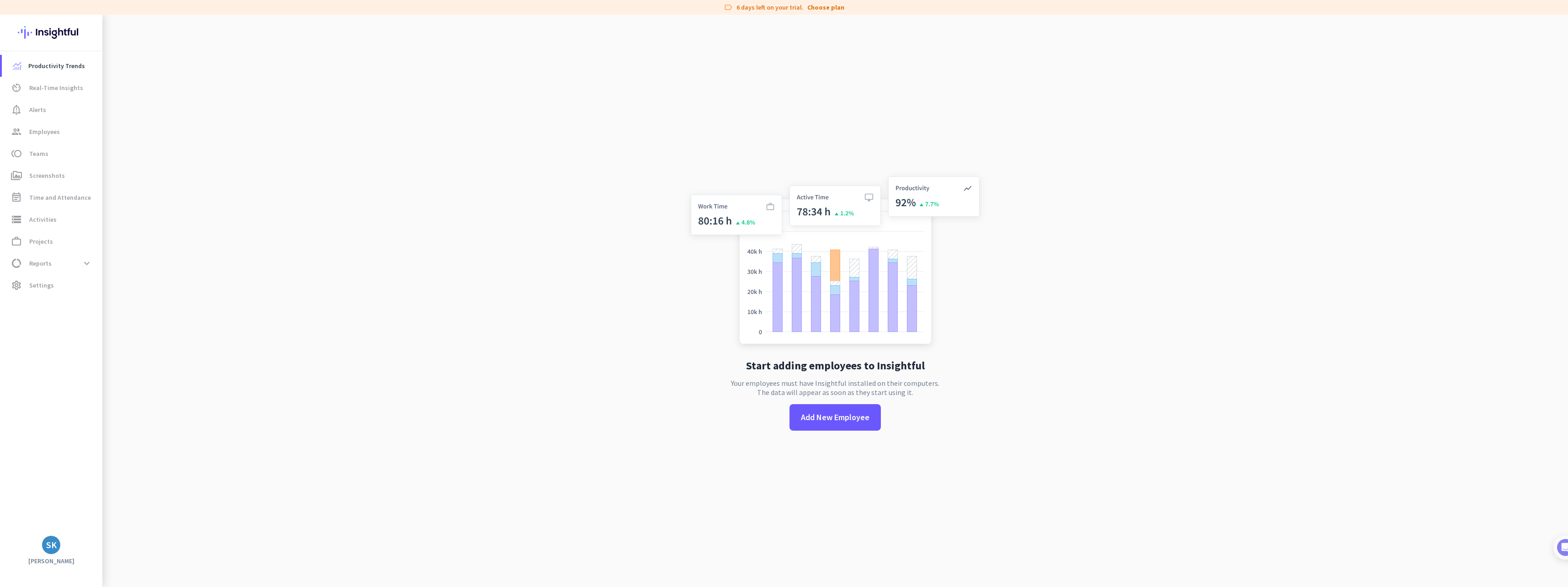
click at [58, 34] on img at bounding box center [51, 32] width 67 height 36
